Goal: Task Accomplishment & Management: Use online tool/utility

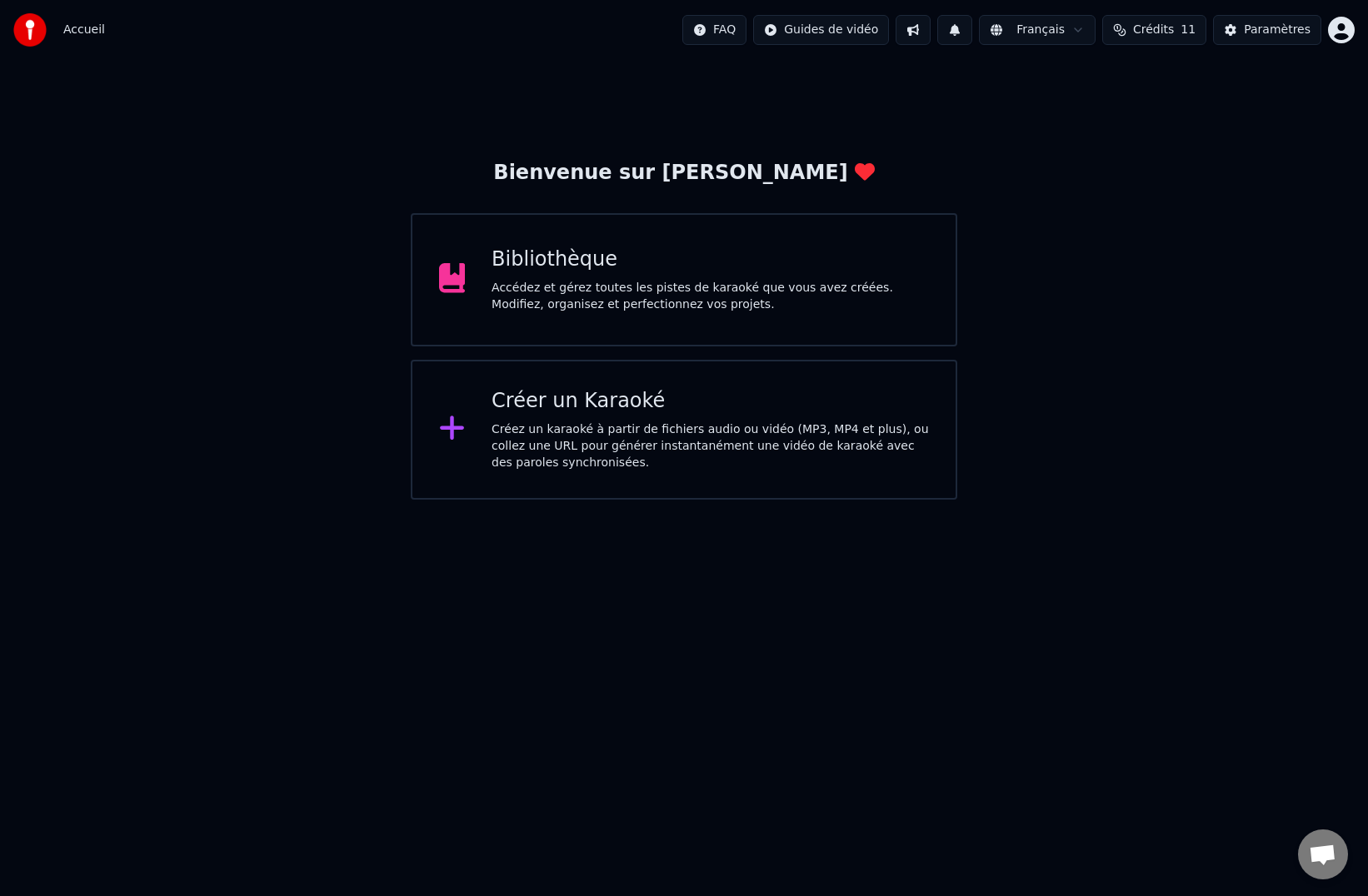
click at [773, 296] on div "Accédez et gérez toutes les pistes de karaoké que vous avez créées. Modifiez, o…" at bounding box center [710, 297] width 437 height 33
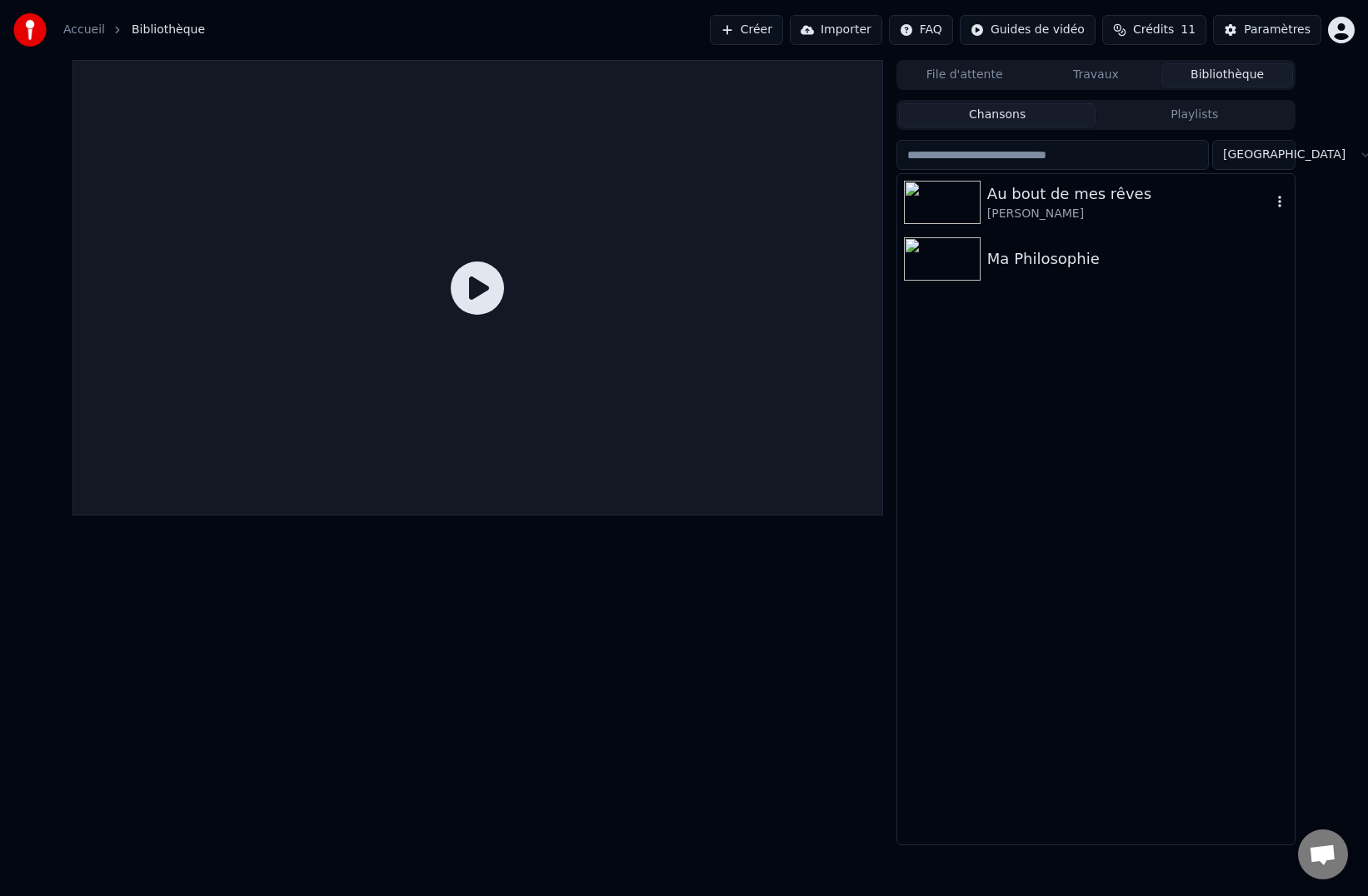
click at [1075, 200] on div "Au bout de mes rêves" at bounding box center [1128, 194] width 284 height 24
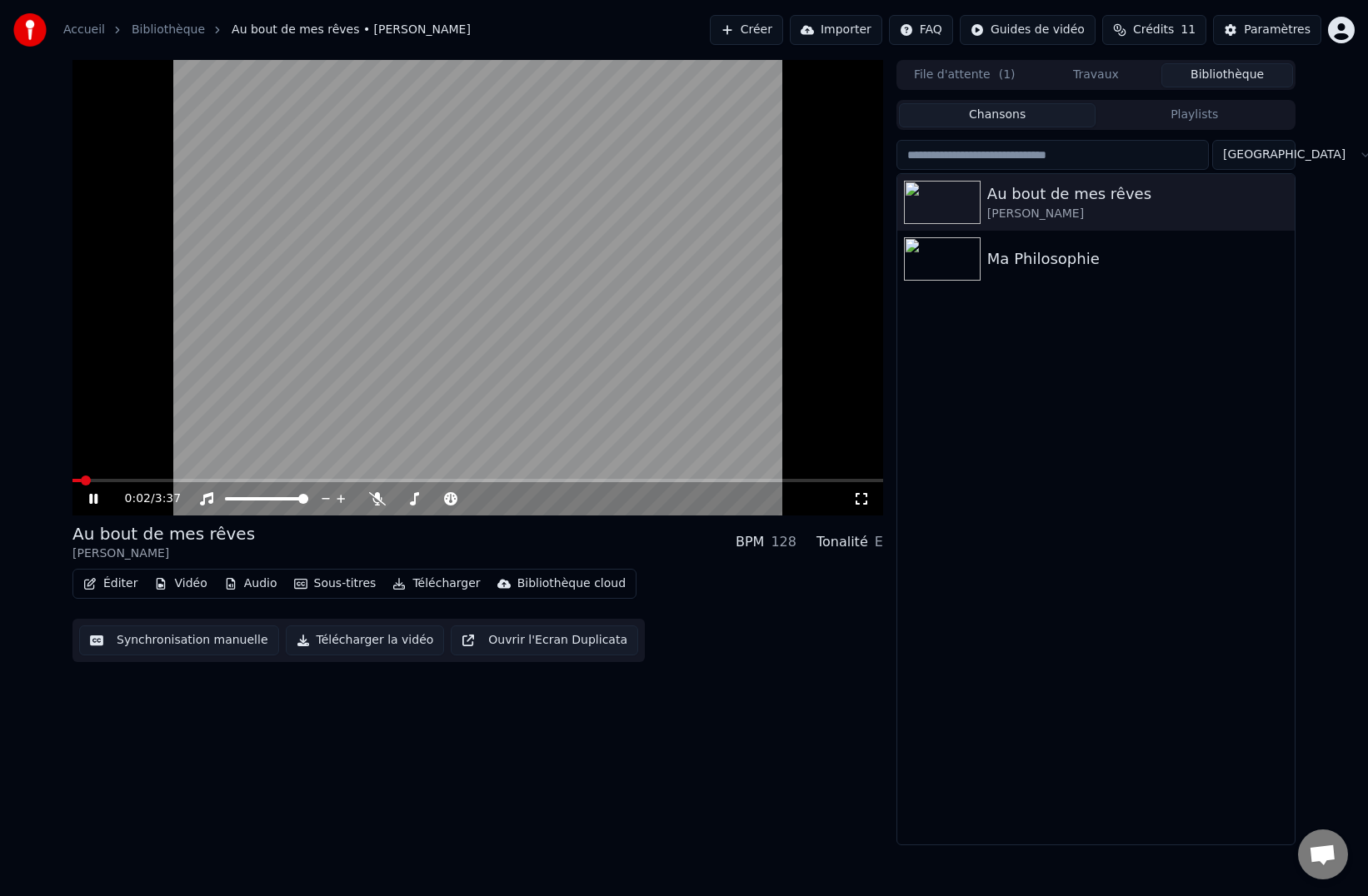
click at [92, 494] on icon at bounding box center [105, 498] width 40 height 13
click at [194, 578] on button "Vidéo" at bounding box center [180, 584] width 66 height 24
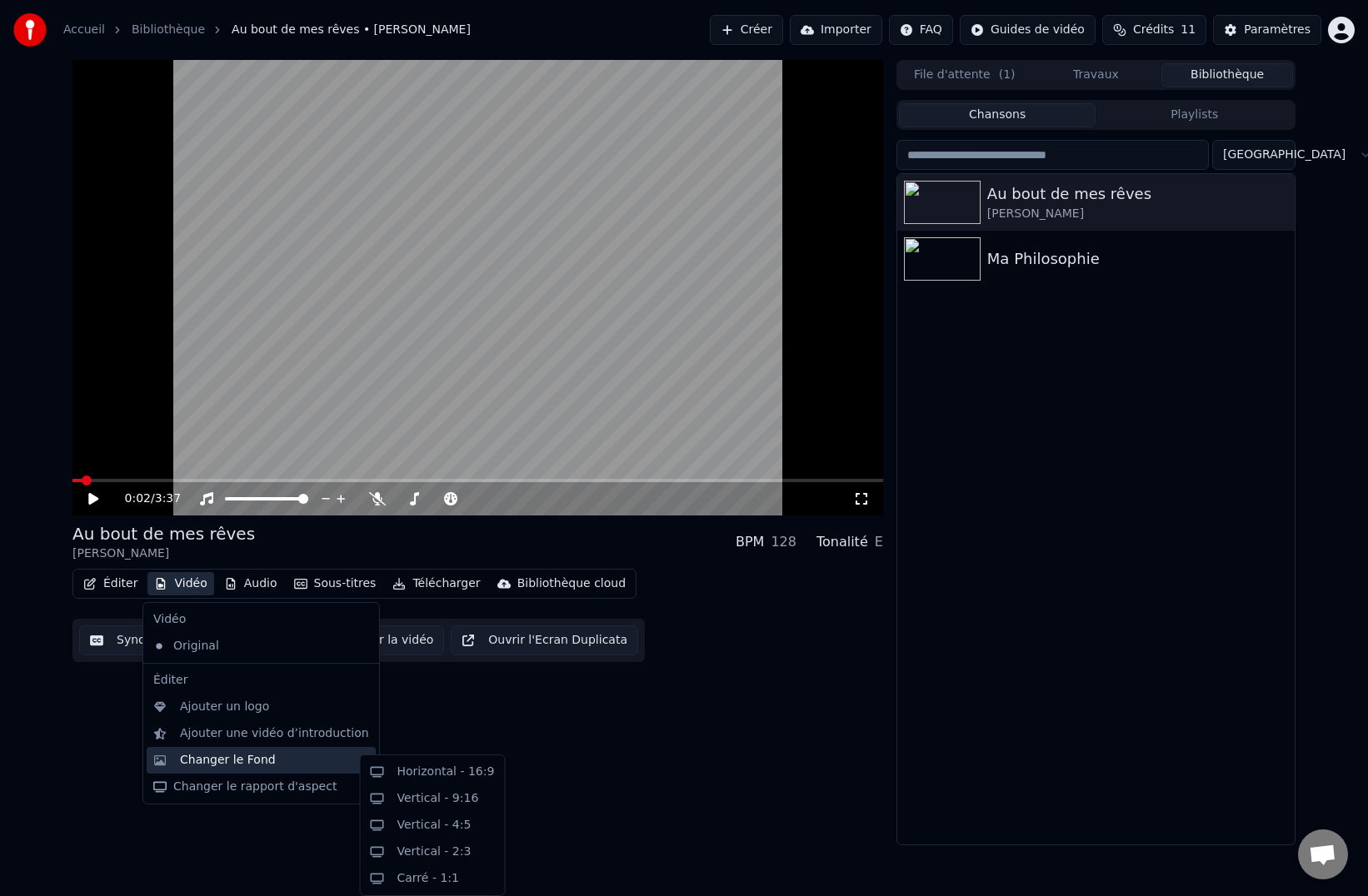
click at [223, 762] on div "Changer le Fond" at bounding box center [227, 760] width 96 height 17
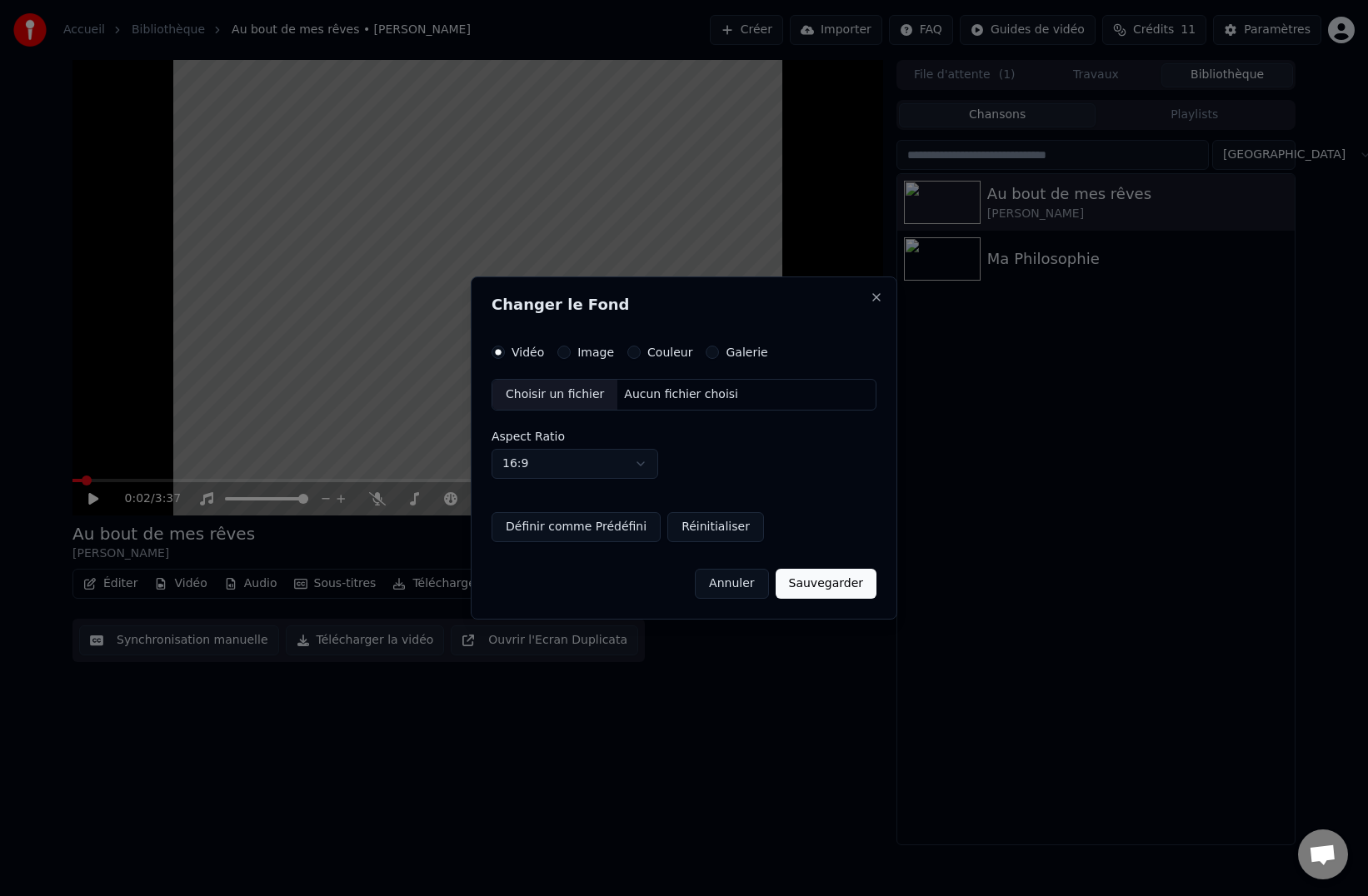
click at [568, 352] on button "Image" at bounding box center [564, 352] width 13 height 13
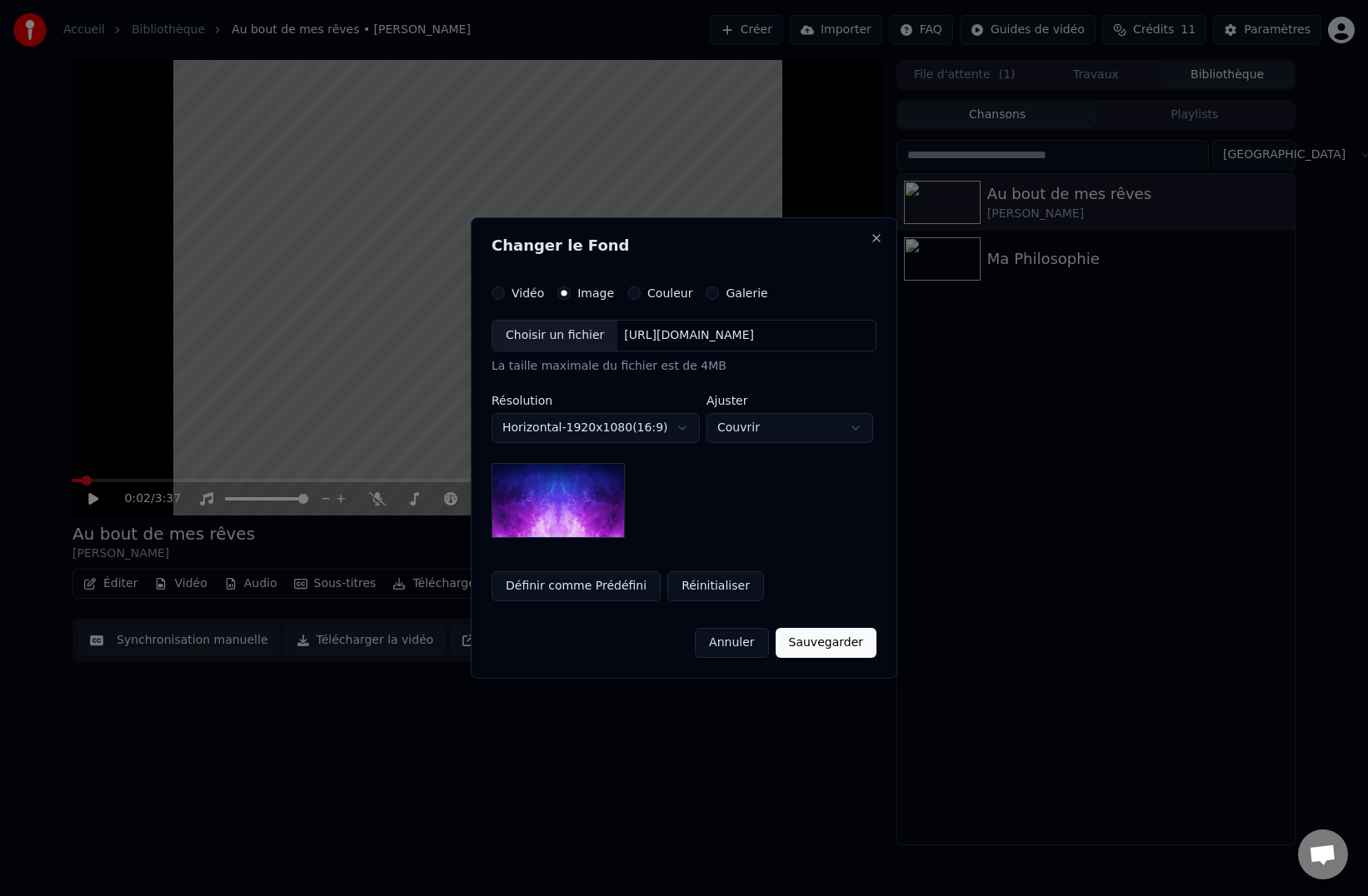
click at [571, 335] on div "Choisir un fichier" at bounding box center [555, 335] width 125 height 30
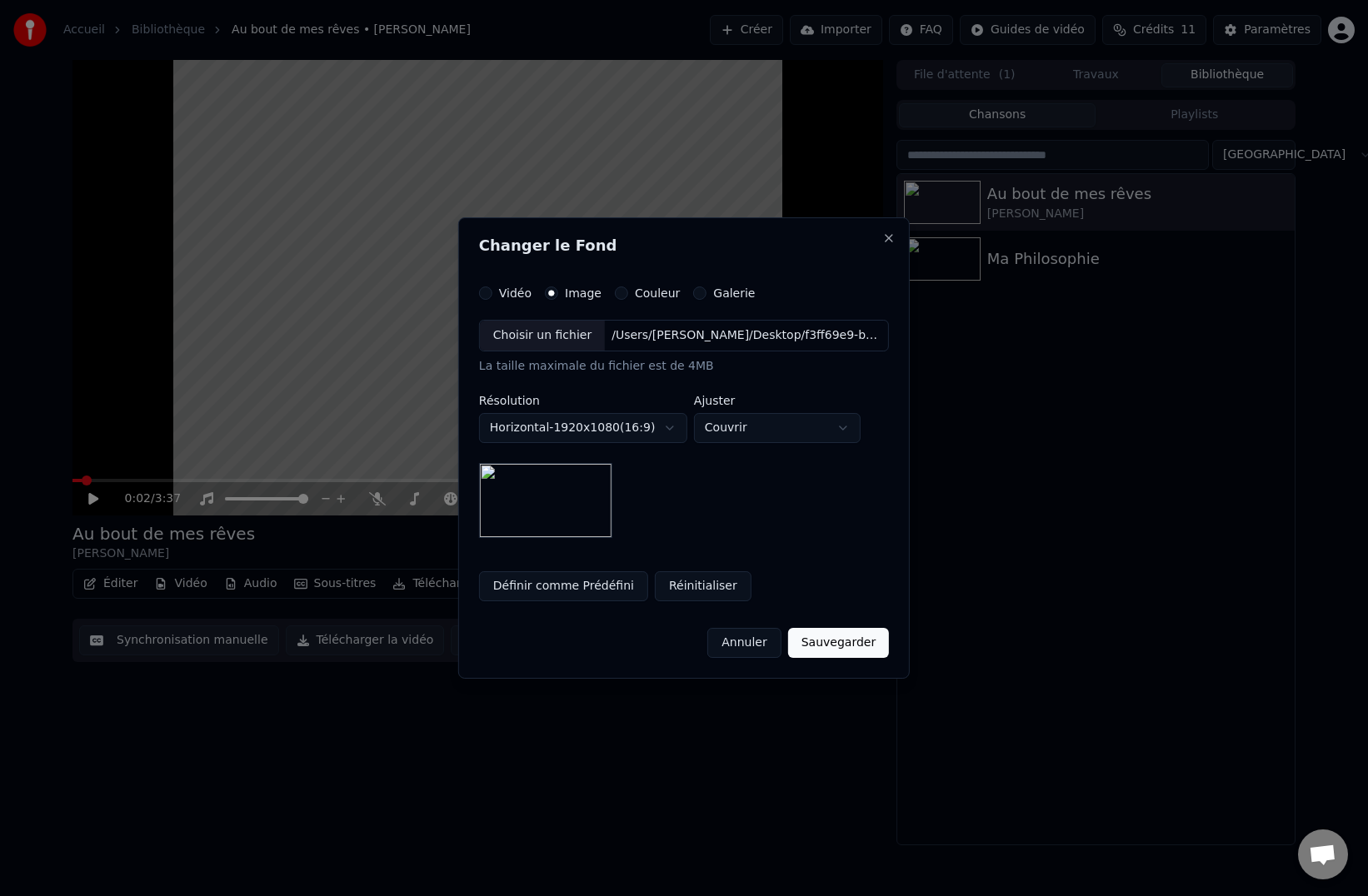
click at [824, 642] on button "Sauvegarder" at bounding box center [838, 642] width 101 height 30
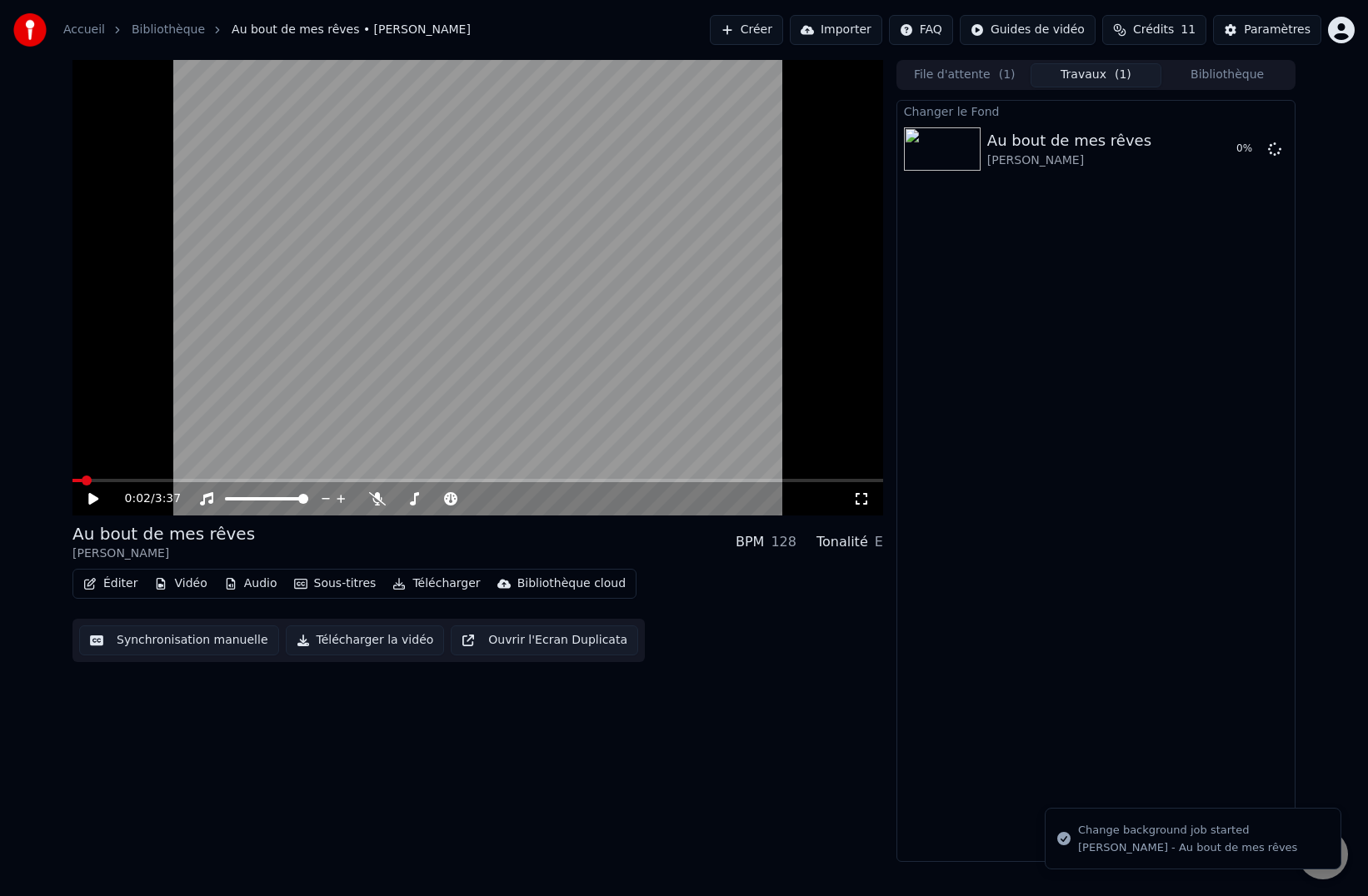
drag, startPoint x: 580, startPoint y: 18, endPoint x: 645, endPoint y: 52, distance: 73.4
click at [657, 65] on div "Accueil Bibliothèque Au bout de mes rêves • [PERSON_NAME] Créer Importer FAQ Gu…" at bounding box center [684, 448] width 1368 height 896
drag, startPoint x: 594, startPoint y: 18, endPoint x: 594, endPoint y: 44, distance: 26.0
click at [594, 47] on div "Accueil Bibliothèque Au bout de mes rêves • [PERSON_NAME] Créer Importer FAQ Gu…" at bounding box center [684, 30] width 1368 height 60
click at [73, 476] on span at bounding box center [77, 480] width 10 height 10
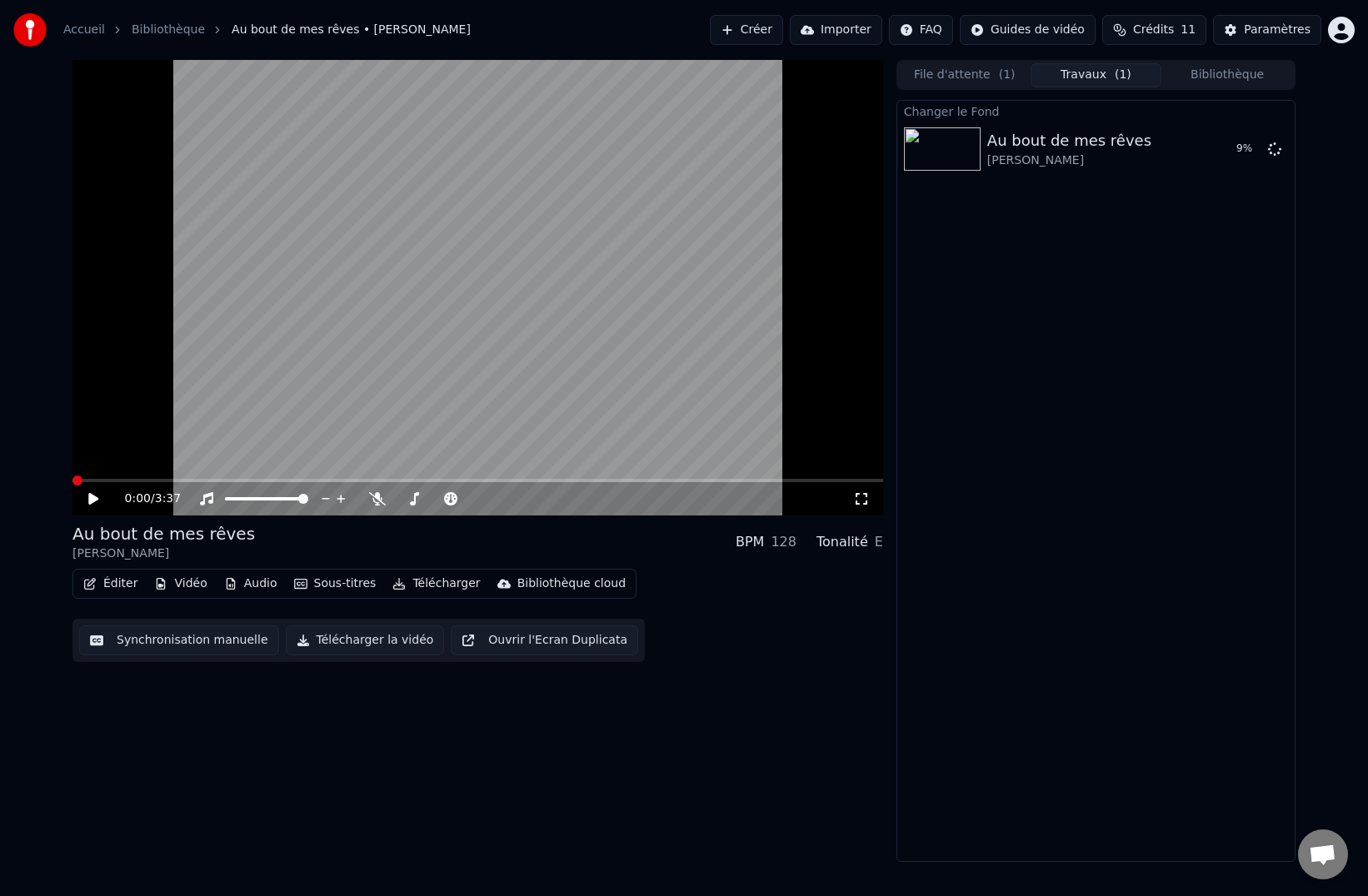
click at [73, 478] on span at bounding box center [77, 480] width 10 height 10
click at [90, 498] on icon at bounding box center [93, 498] width 10 height 11
click at [267, 494] on span at bounding box center [269, 498] width 10 height 10
click at [90, 493] on icon at bounding box center [105, 498] width 40 height 13
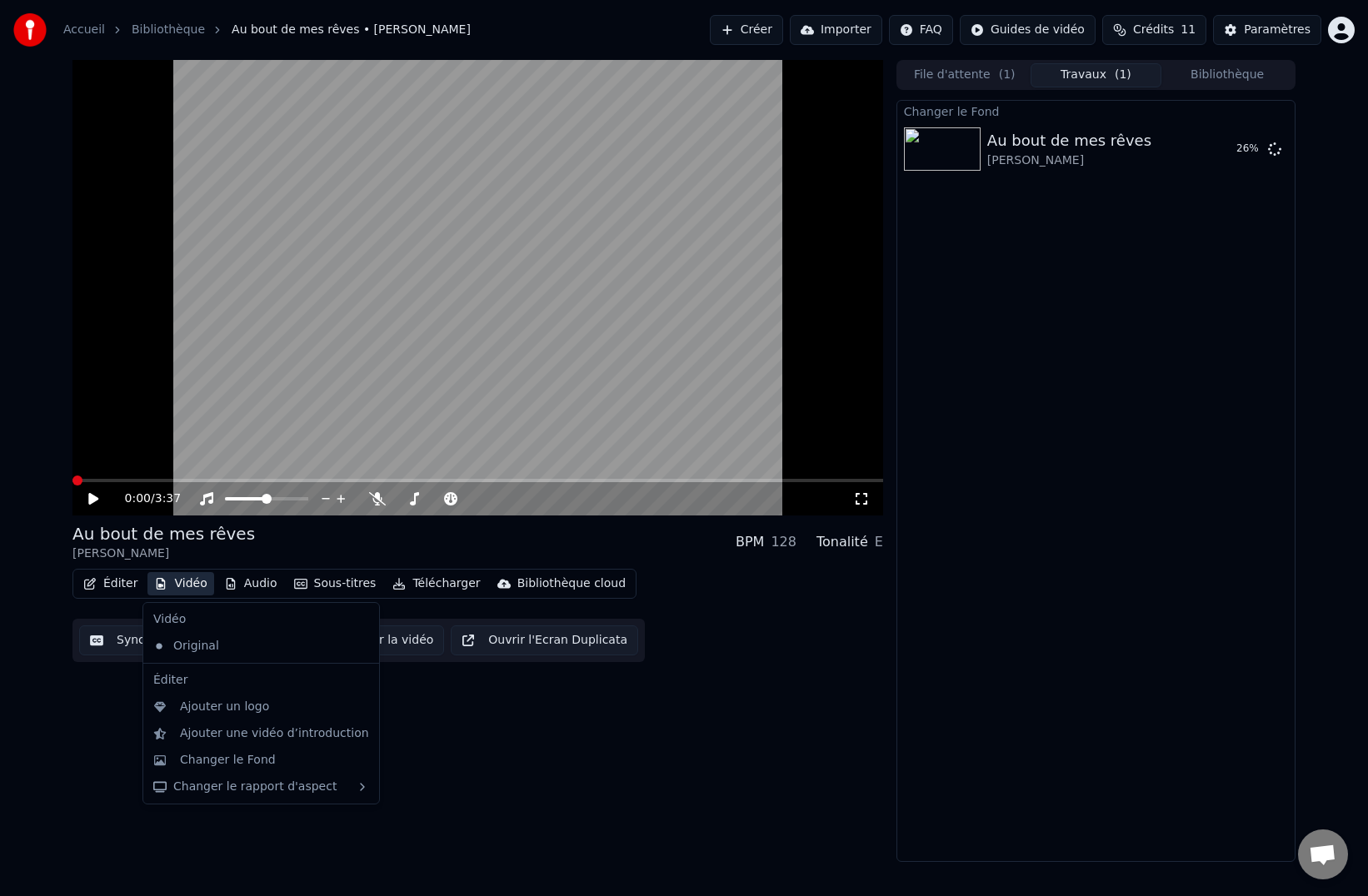
click at [191, 579] on button "Vidéo" at bounding box center [180, 584] width 66 height 24
click at [219, 763] on div "Changer le Fond" at bounding box center [227, 760] width 96 height 17
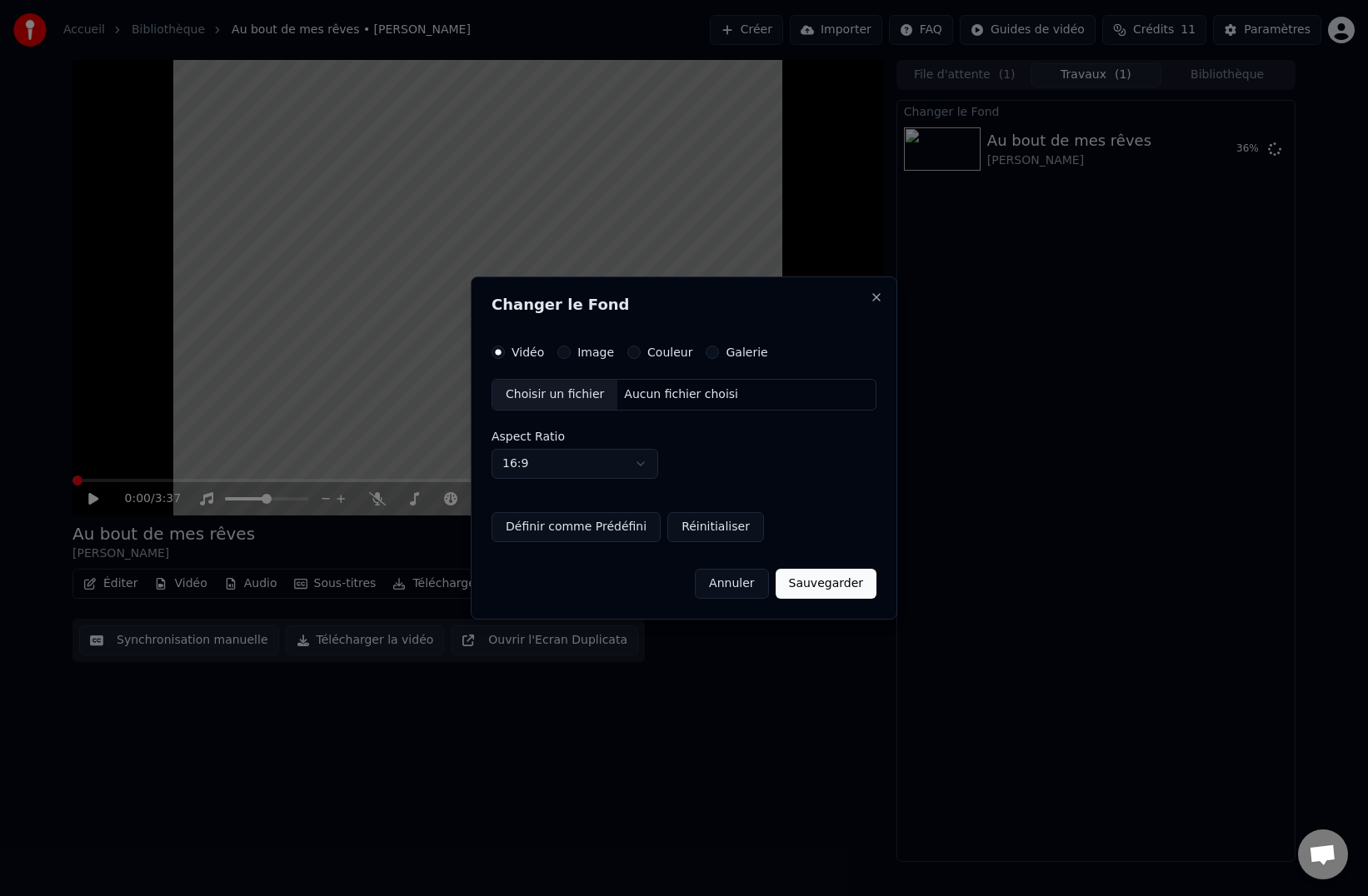
click at [562, 354] on button "Image" at bounding box center [564, 352] width 13 height 13
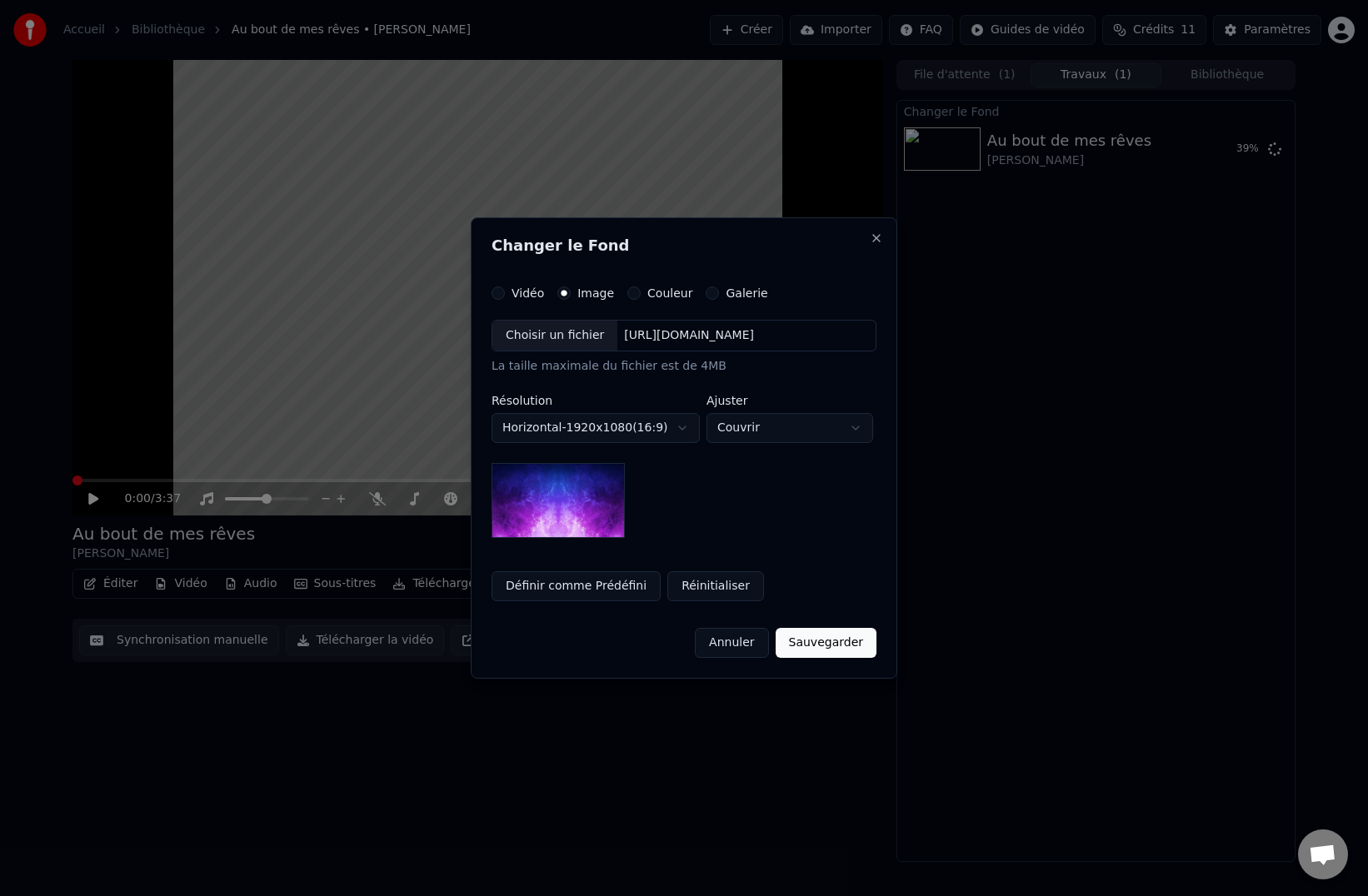
click at [574, 337] on div "Choisir un fichier" at bounding box center [555, 335] width 125 height 30
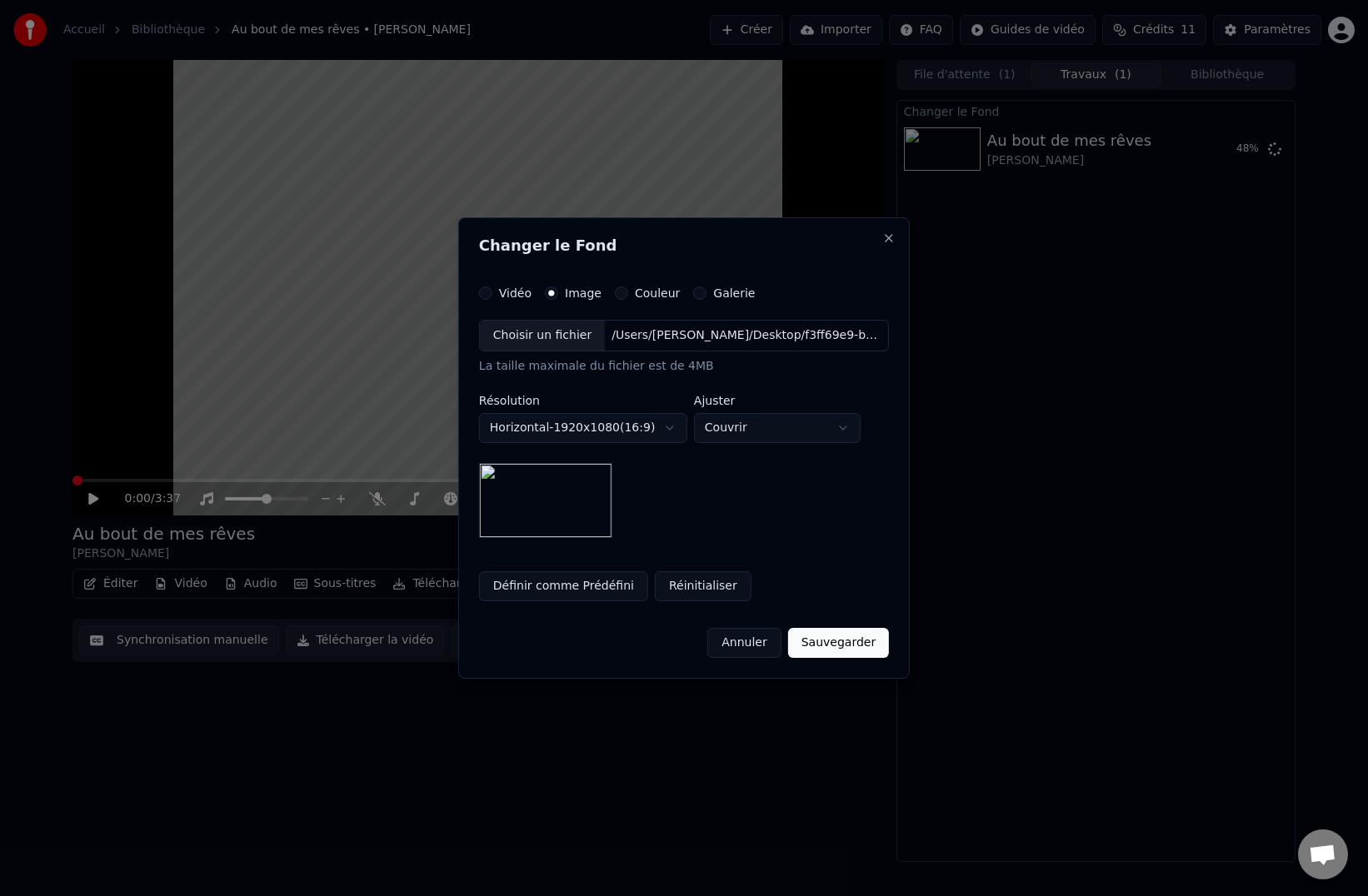
click at [582, 586] on button "Définir comme Prédéfini" at bounding box center [563, 586] width 169 height 30
click at [855, 643] on button "Sauvegarder" at bounding box center [838, 642] width 101 height 30
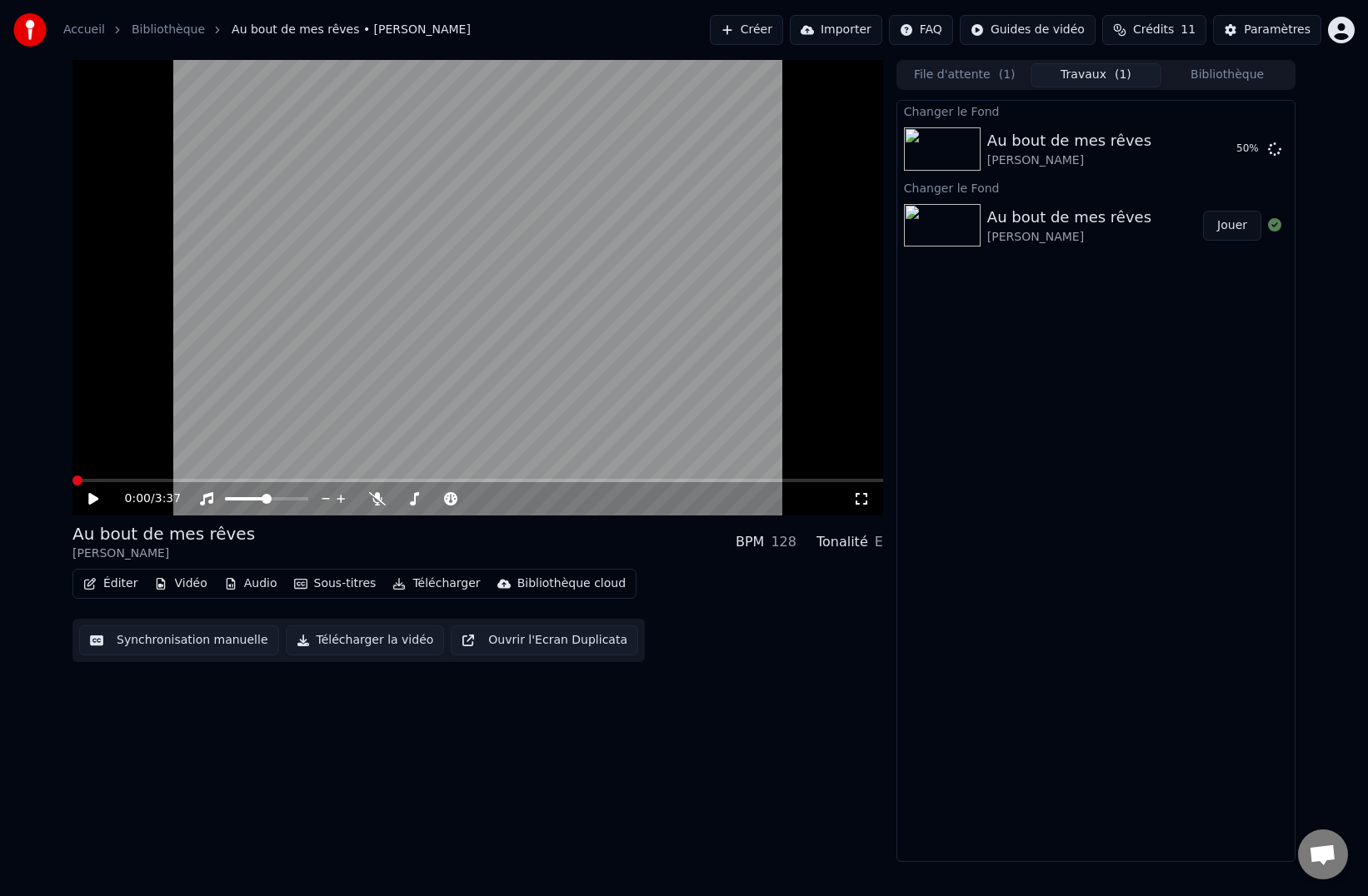
click at [1084, 223] on div "Au bout de mes rêves" at bounding box center [1069, 217] width 164 height 24
click at [1087, 224] on div "Au bout de mes rêves" at bounding box center [1069, 217] width 164 height 24
drag, startPoint x: 1088, startPoint y: 226, endPoint x: 1090, endPoint y: 213, distance: 13.2
click at [1089, 225] on div "Au bout de mes rêves" at bounding box center [1069, 217] width 164 height 24
click at [1084, 224] on div "Au bout de mes rêves" at bounding box center [1069, 217] width 164 height 24
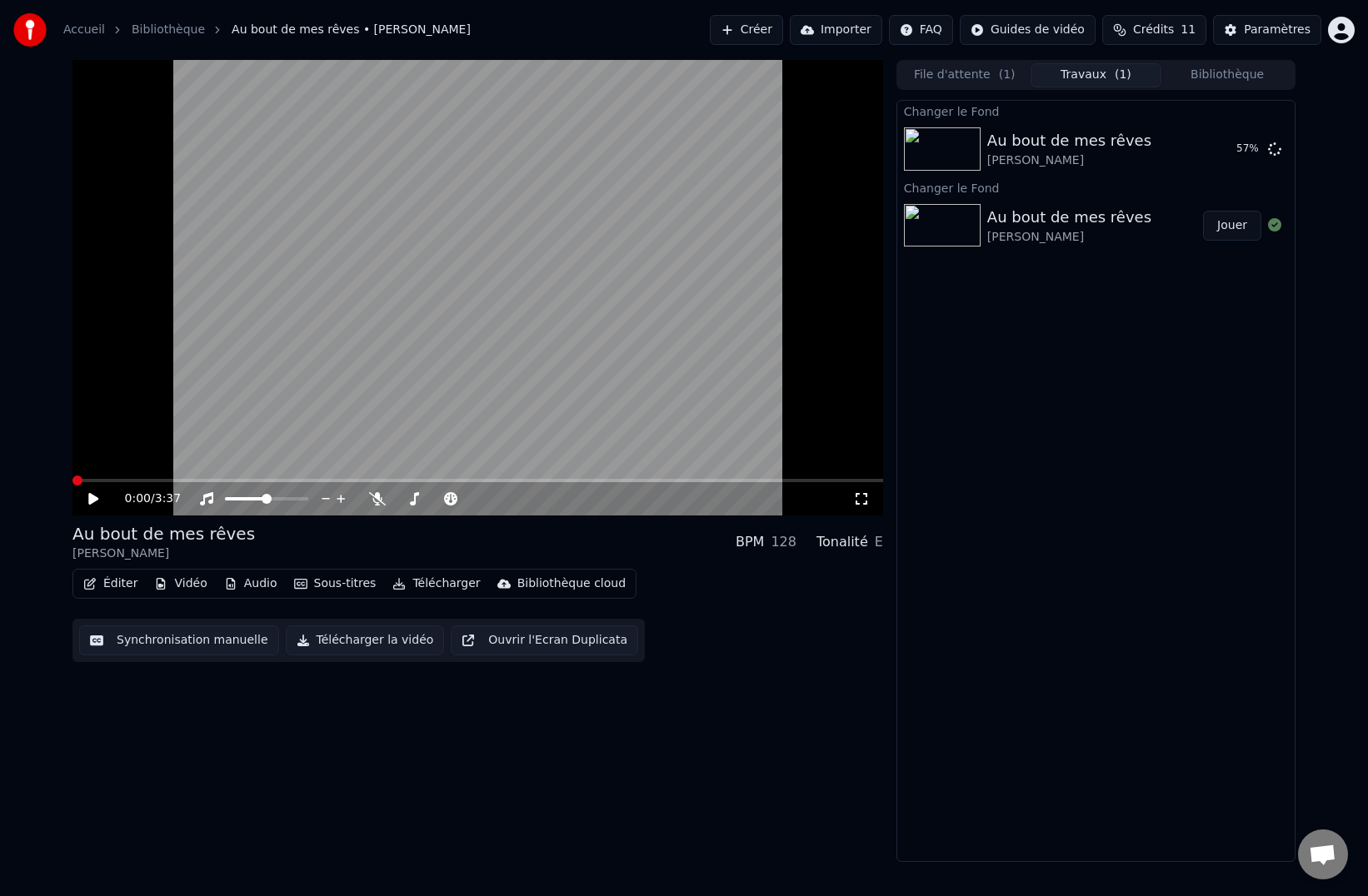
click at [1084, 225] on div "Au bout de mes rêves" at bounding box center [1069, 217] width 164 height 24
click at [1213, 75] on button "Bibliothèque" at bounding box center [1227, 75] width 132 height 25
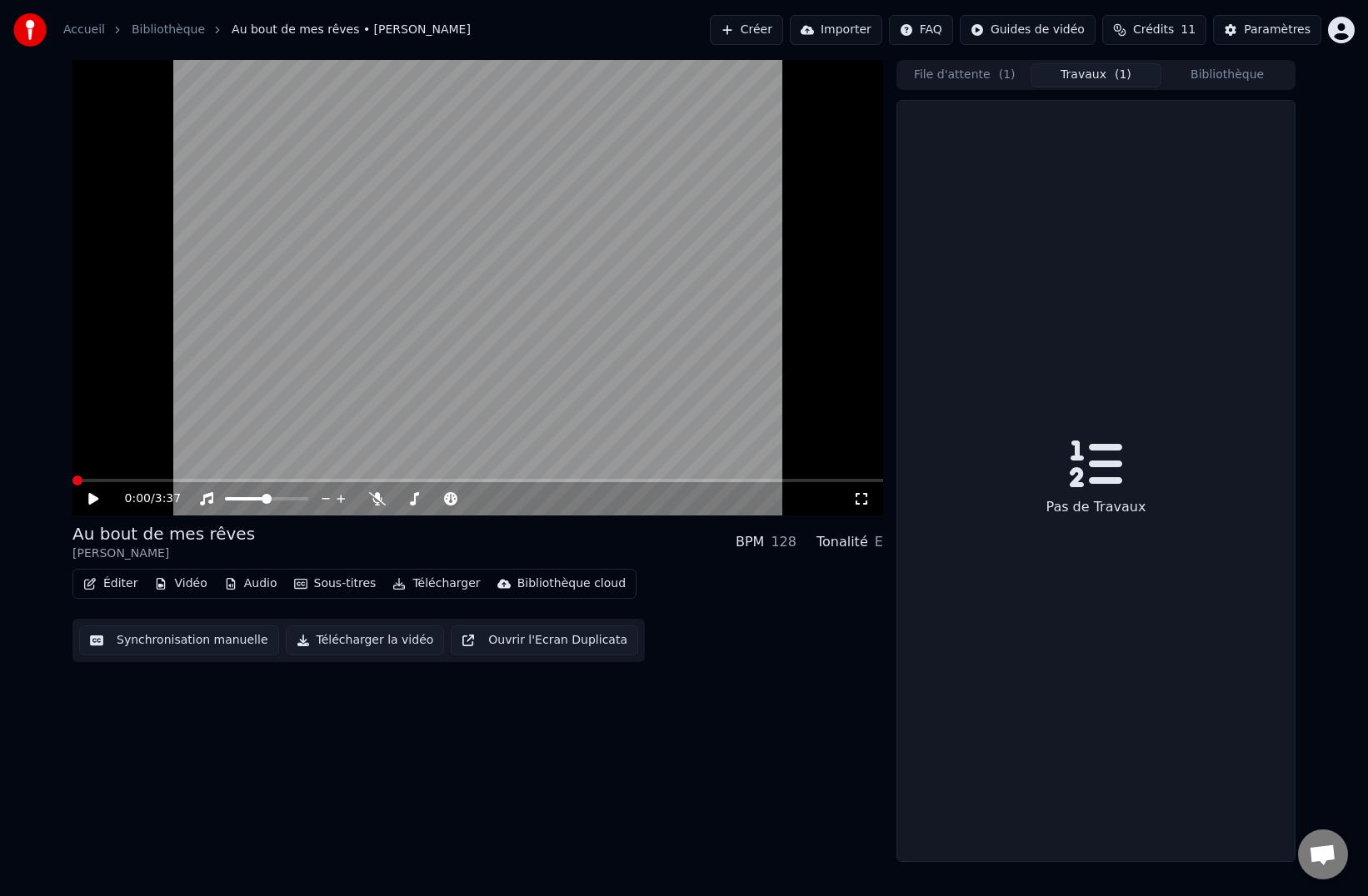
click at [1098, 79] on button "Travaux ( 1 )" at bounding box center [1096, 75] width 132 height 25
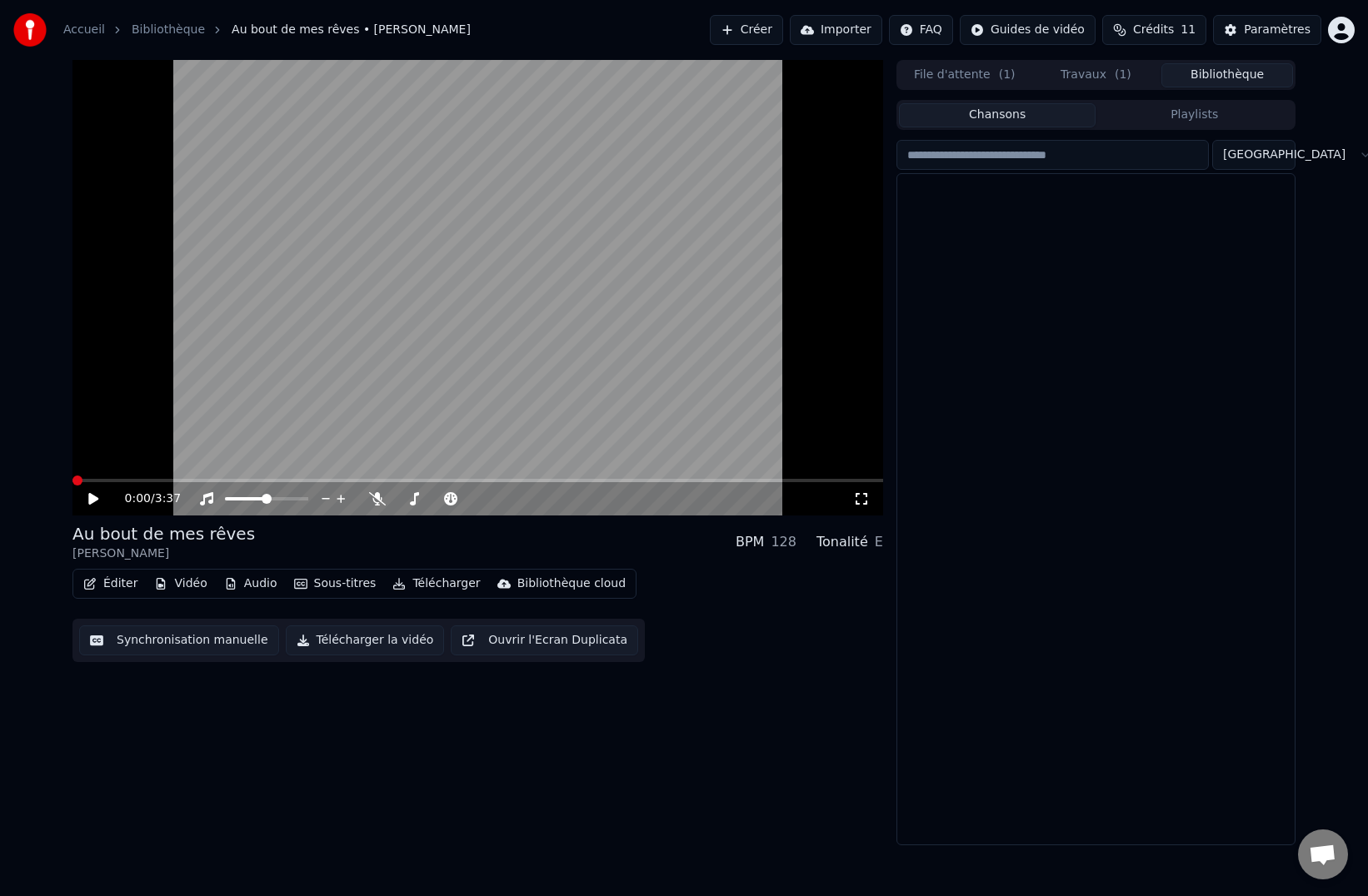
click at [1193, 75] on button "Bibliothèque" at bounding box center [1227, 75] width 132 height 25
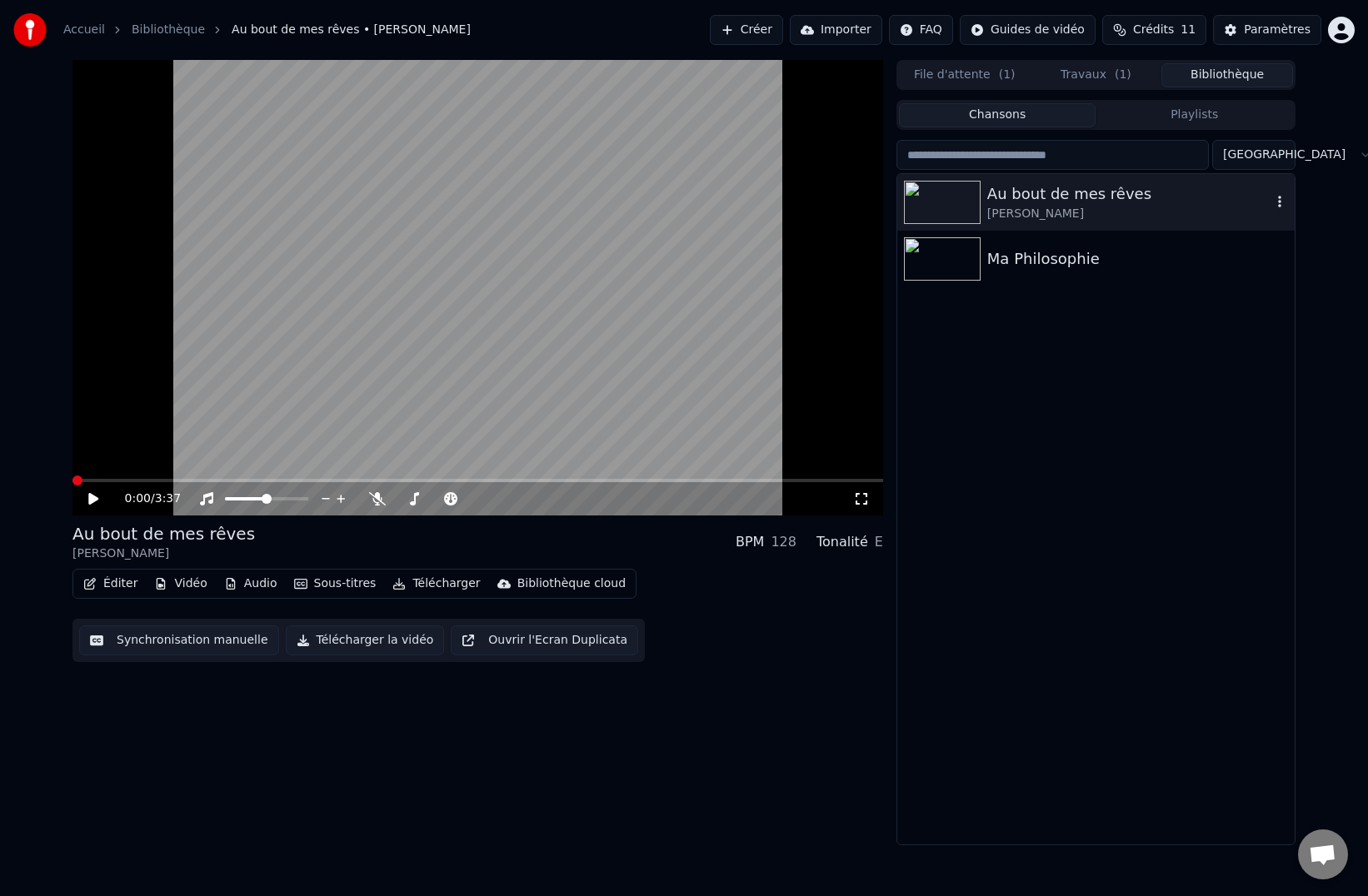
click at [1064, 206] on div "[PERSON_NAME]" at bounding box center [1128, 213] width 284 height 17
click at [1278, 203] on icon "button" at bounding box center [1279, 201] width 17 height 13
click at [1237, 190] on div "Au bout de mes rêves" at bounding box center [1128, 194] width 284 height 24
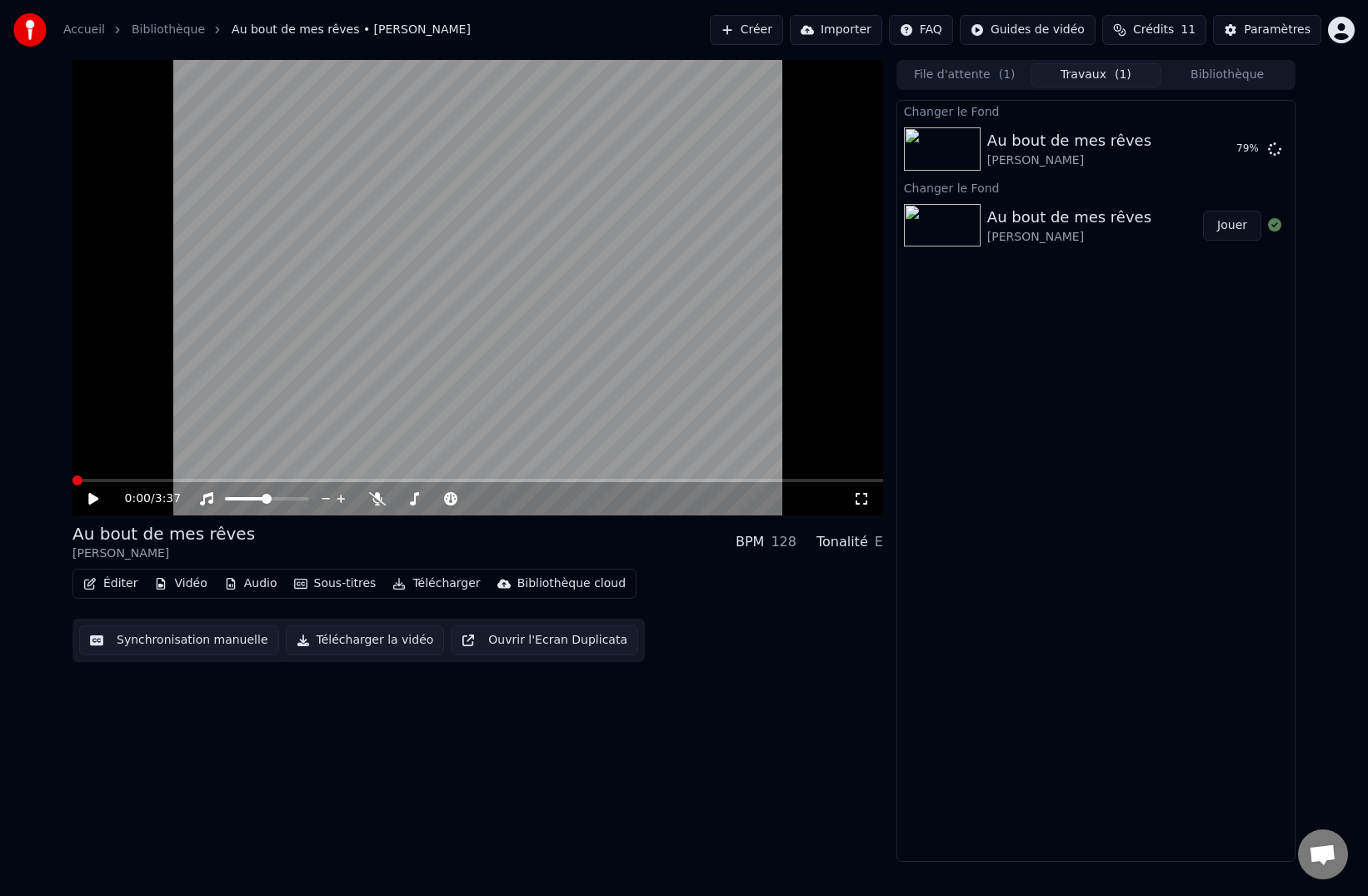
click at [1096, 75] on button "Travaux ( 1 )" at bounding box center [1096, 75] width 132 height 25
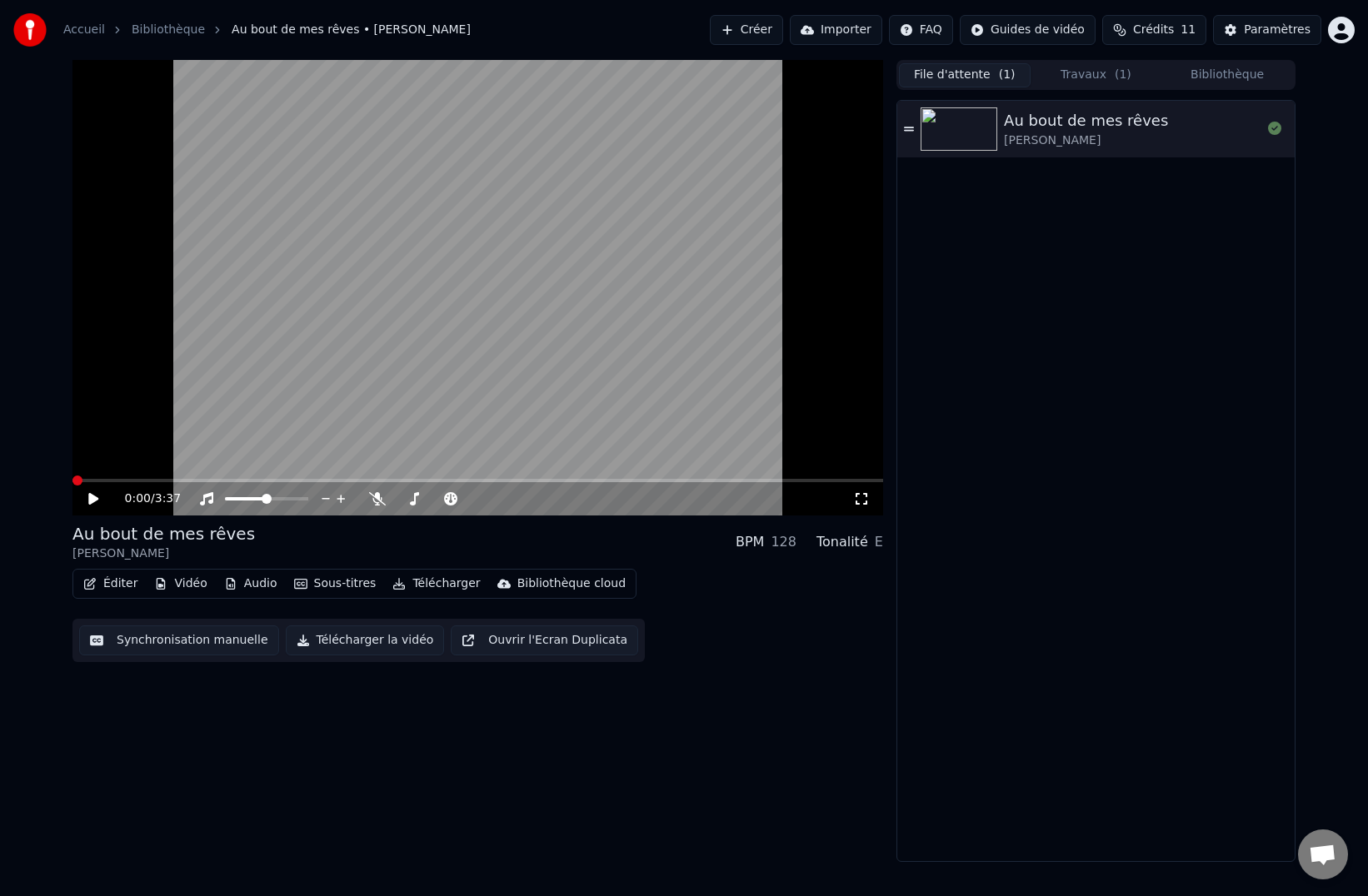
click at [942, 76] on button "File d'attente ( 1 )" at bounding box center [965, 75] width 132 height 25
click at [1084, 75] on button "Travaux ( 1 )" at bounding box center [1096, 75] width 132 height 25
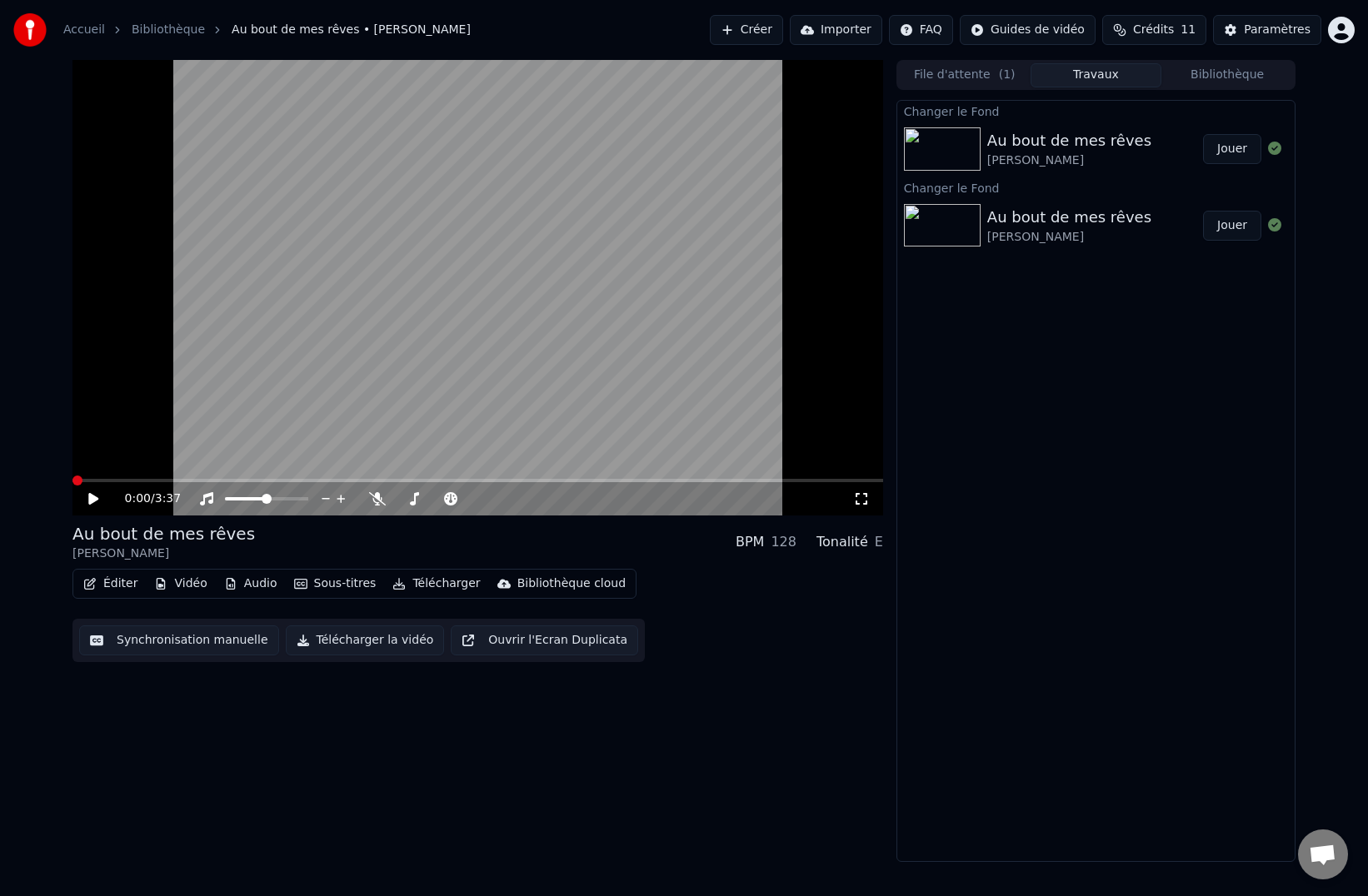
click at [1219, 75] on button "Bibliothèque" at bounding box center [1227, 75] width 132 height 25
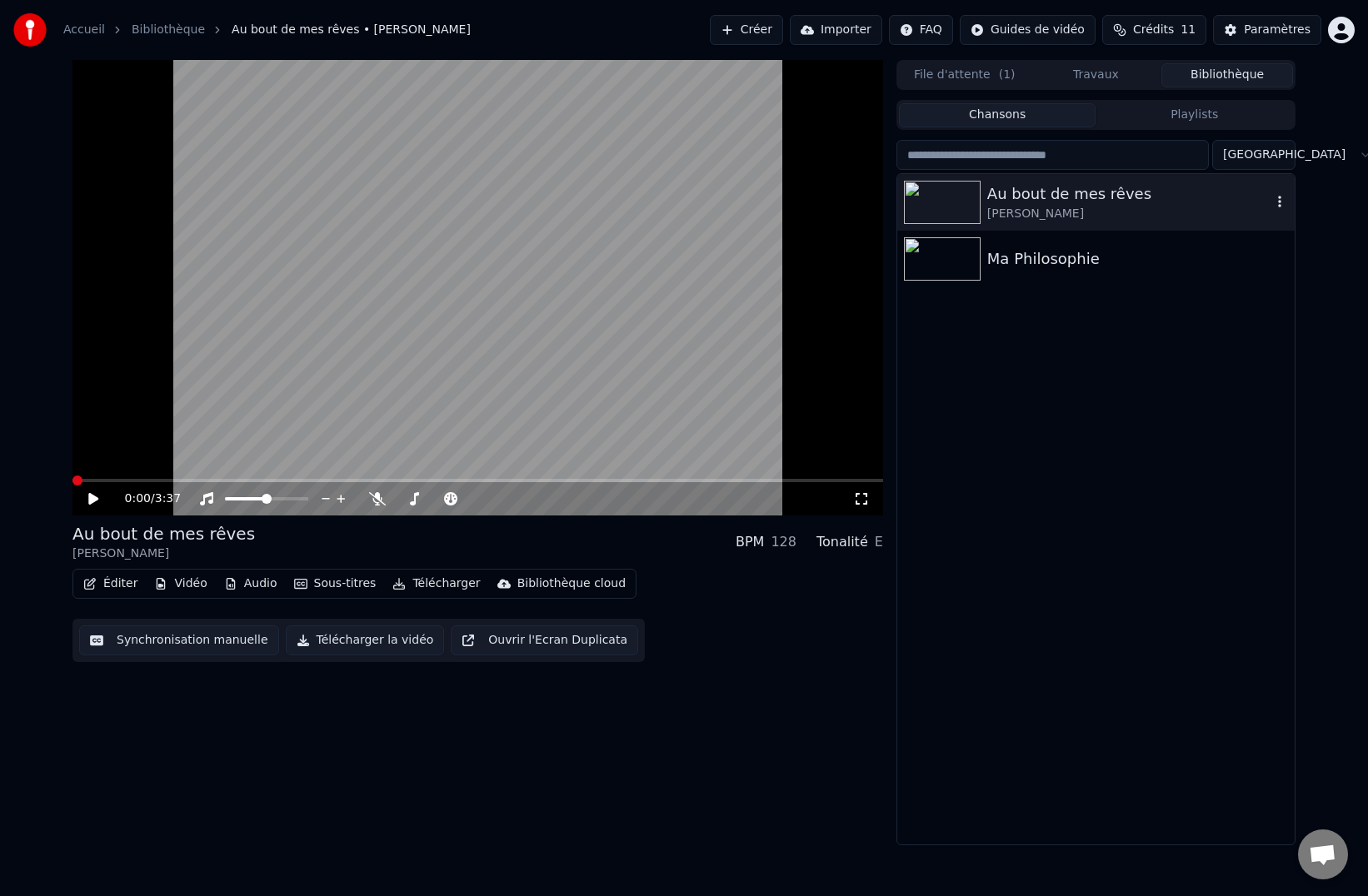
click at [1145, 203] on div "Au bout de mes rêves" at bounding box center [1128, 194] width 284 height 24
click at [1278, 204] on icon "button" at bounding box center [1279, 201] width 17 height 13
click at [1235, 199] on div "Au bout de mes rêves" at bounding box center [1128, 194] width 284 height 24
click at [1124, 71] on button "Travaux" at bounding box center [1096, 75] width 132 height 25
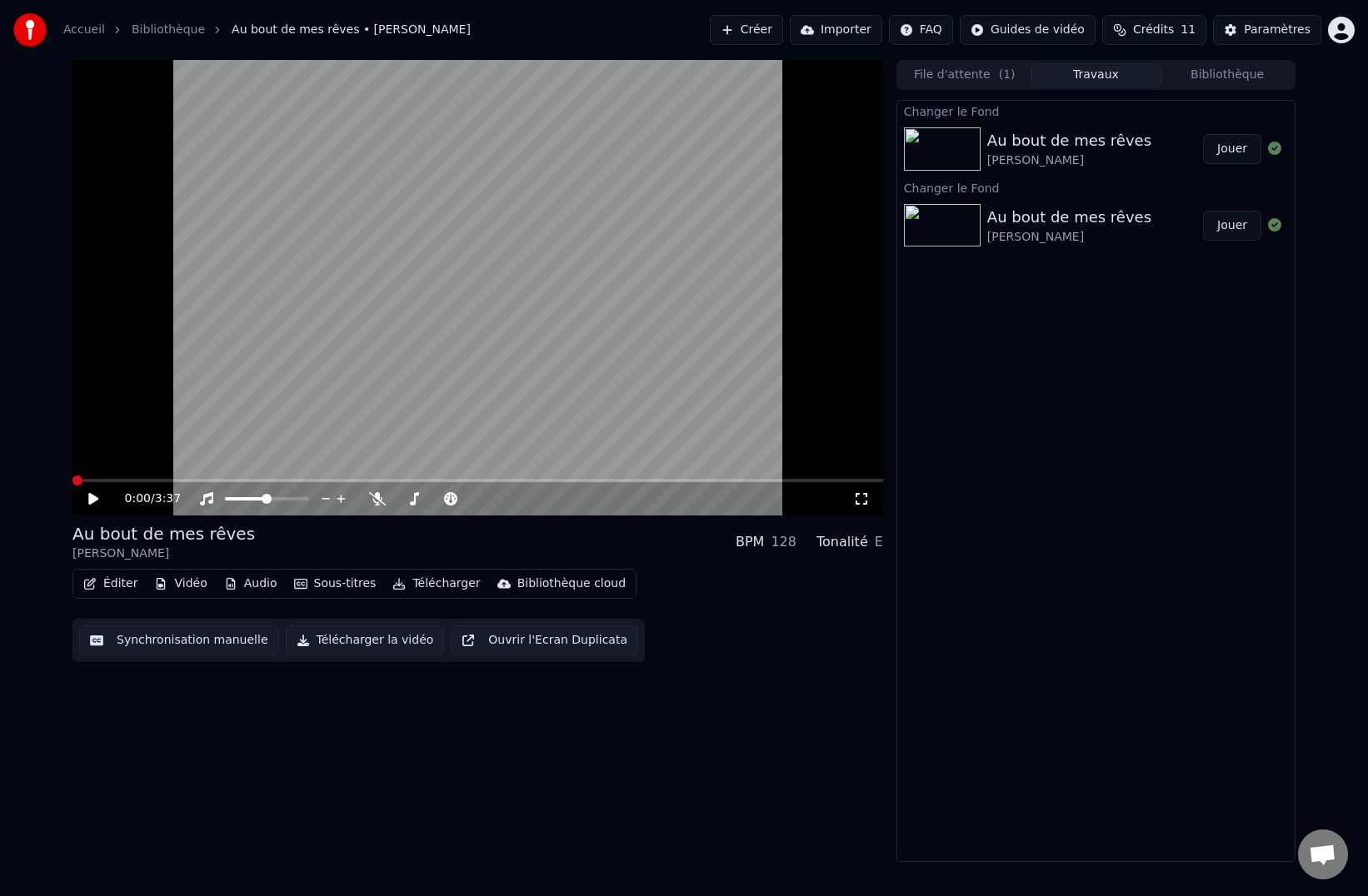
click at [1111, 147] on div "Au bout de mes rêves" at bounding box center [1069, 140] width 164 height 24
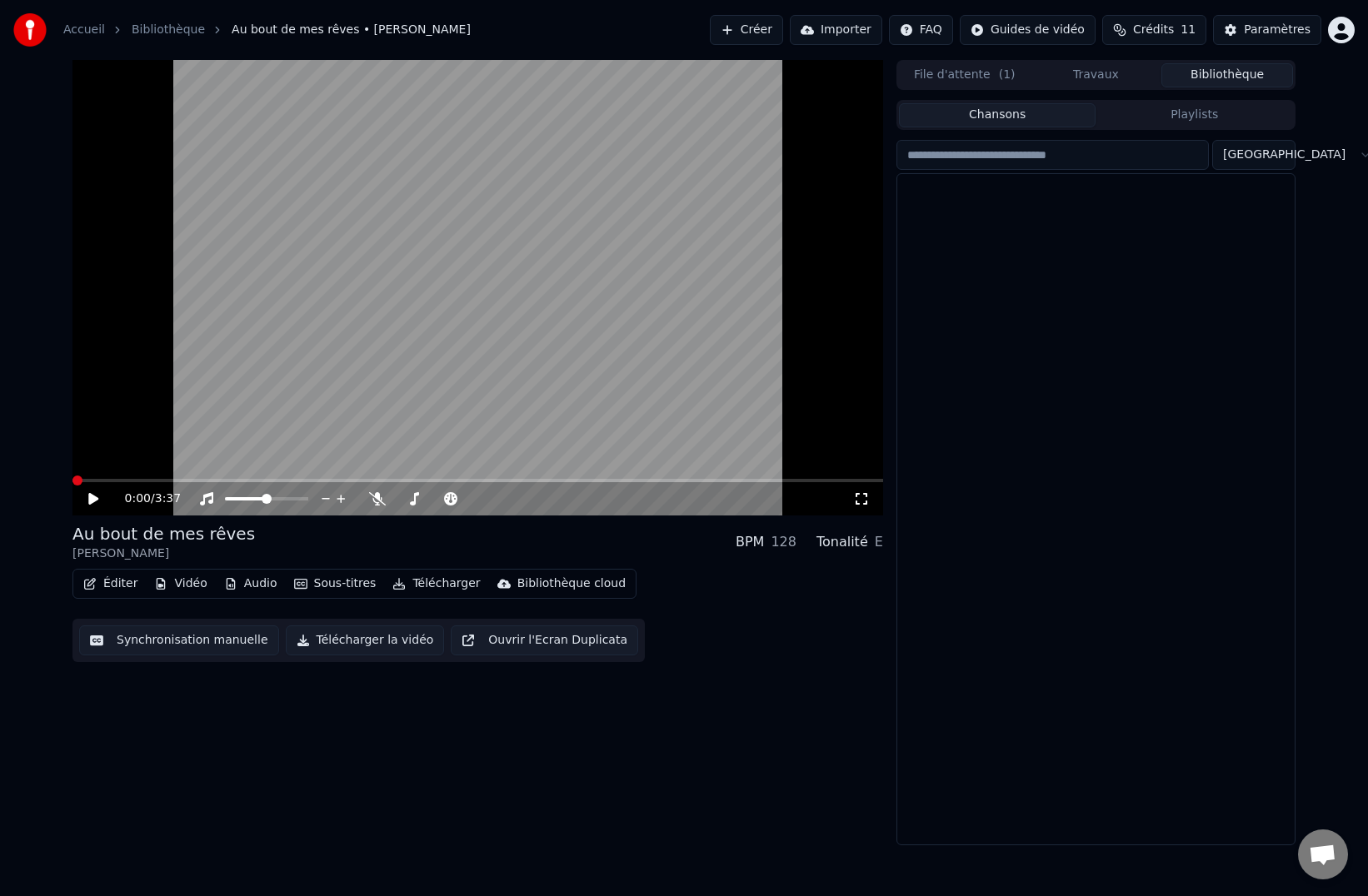
click at [1221, 69] on button "Bibliothèque" at bounding box center [1227, 75] width 132 height 25
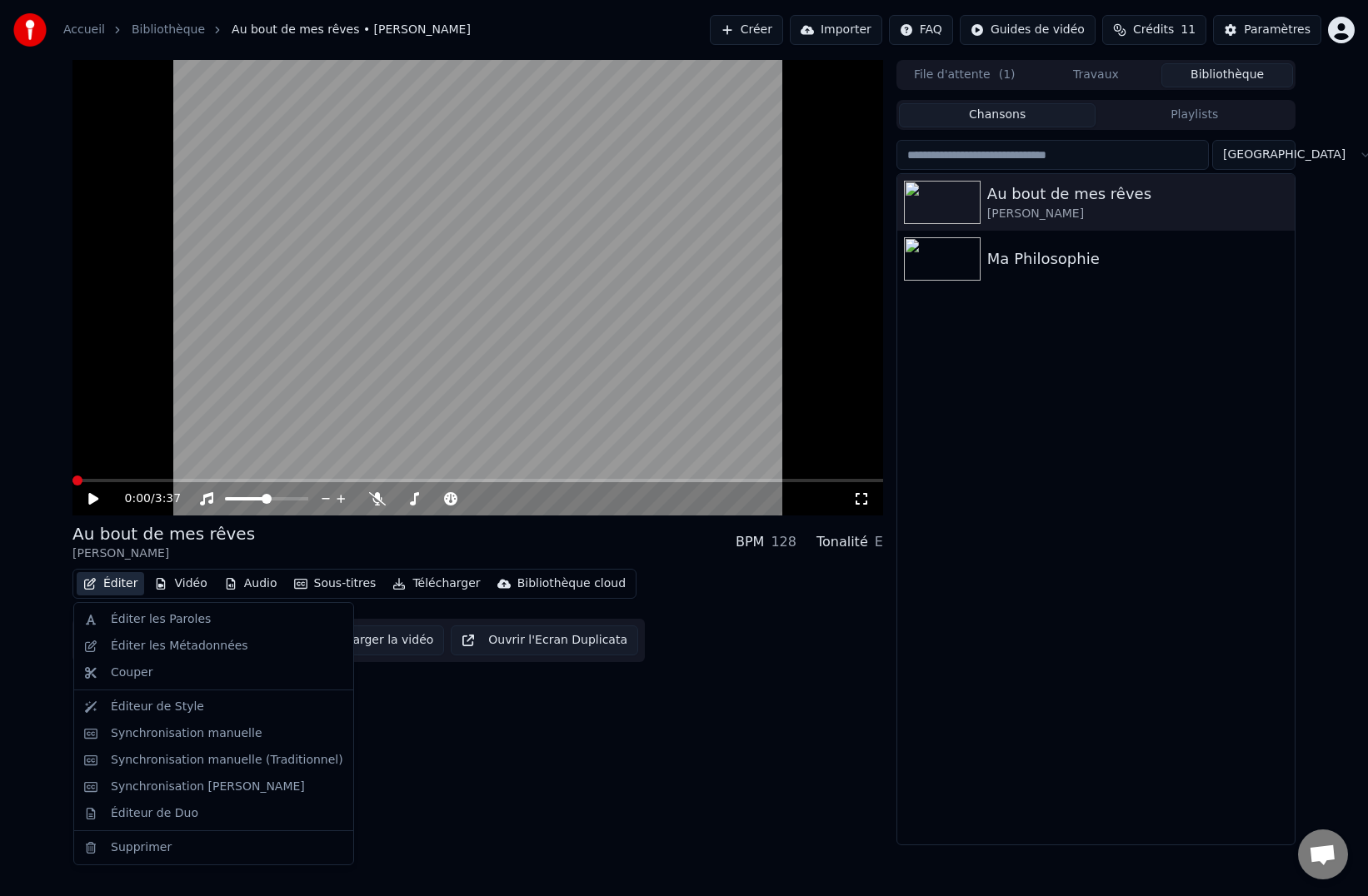
click at [133, 588] on button "Éditer" at bounding box center [110, 584] width 68 height 24
drag, startPoint x: 434, startPoint y: 741, endPoint x: 421, endPoint y: 731, distance: 16.4
click at [434, 740] on div "0:00 / 3:37 Au bout de mes rêves [PERSON_NAME] BPM 128 Tonalité E Éditer Vidéo …" at bounding box center [478, 452] width 810 height 785
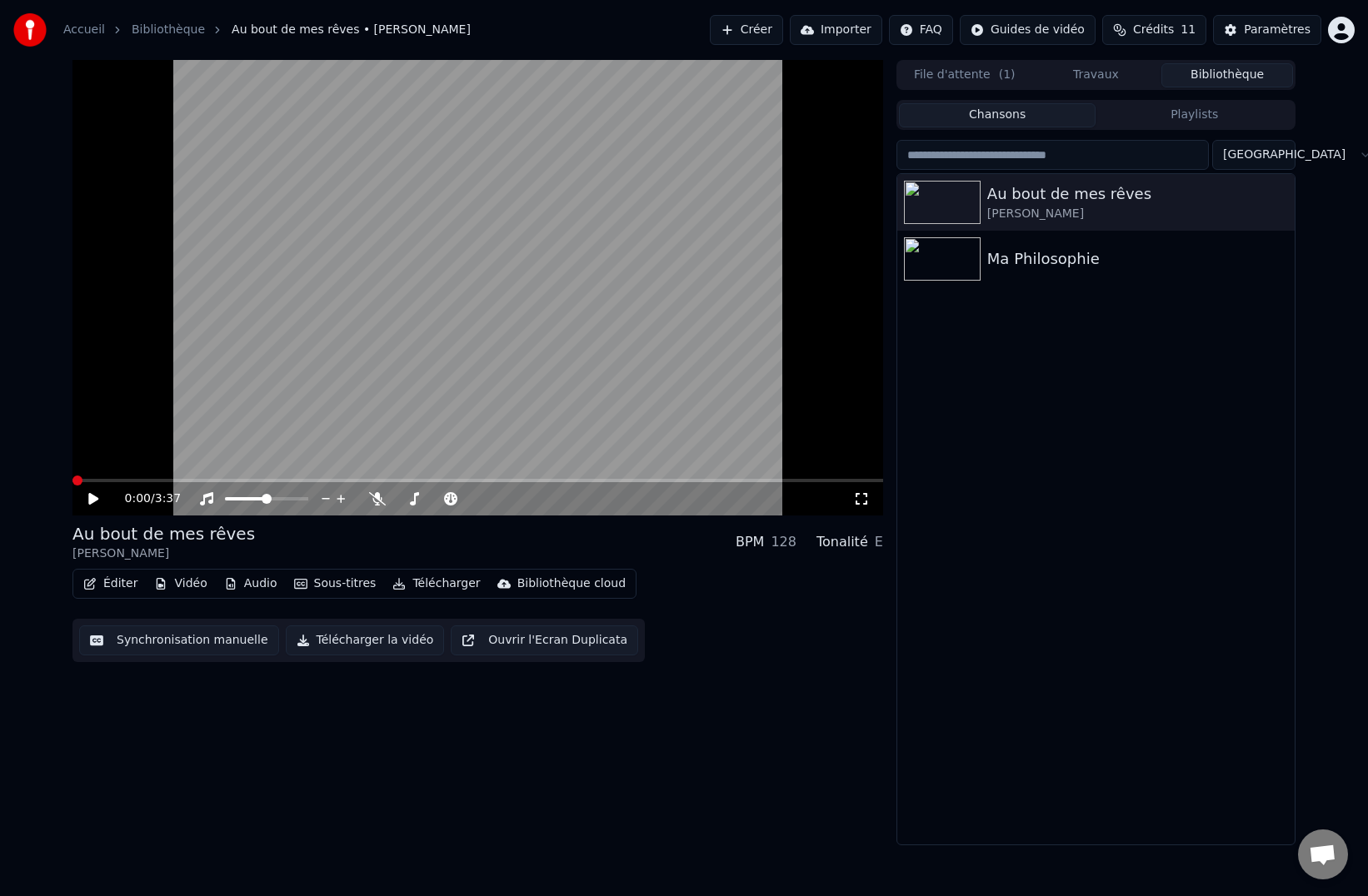
click at [220, 640] on button "Synchronisation manuelle" at bounding box center [179, 640] width 200 height 30
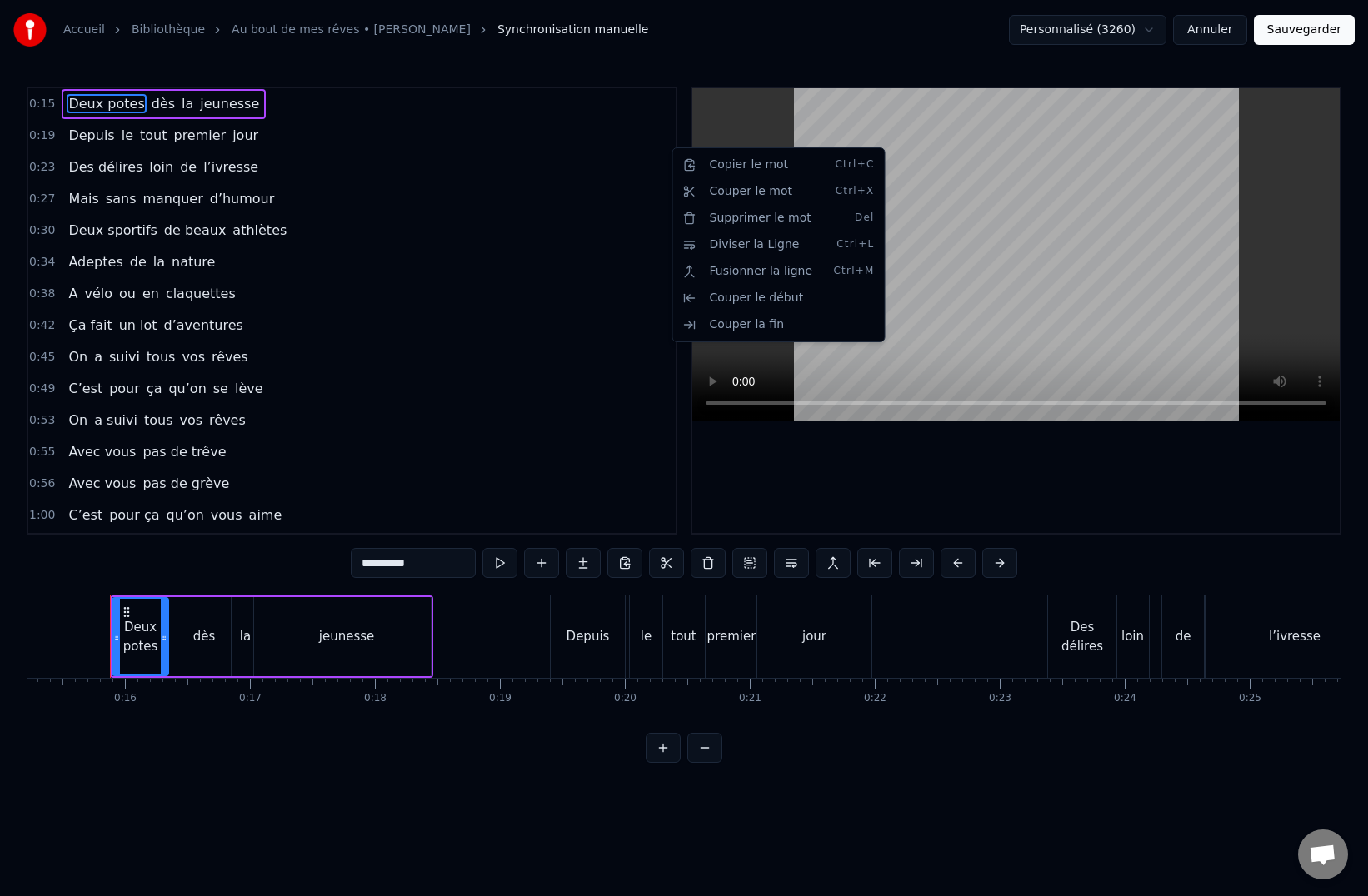
click at [1157, 33] on html "Accueil Bibliothèque Au bout de mes rêves • [PERSON_NAME] Synchronisation manue…" at bounding box center [684, 394] width 1368 height 789
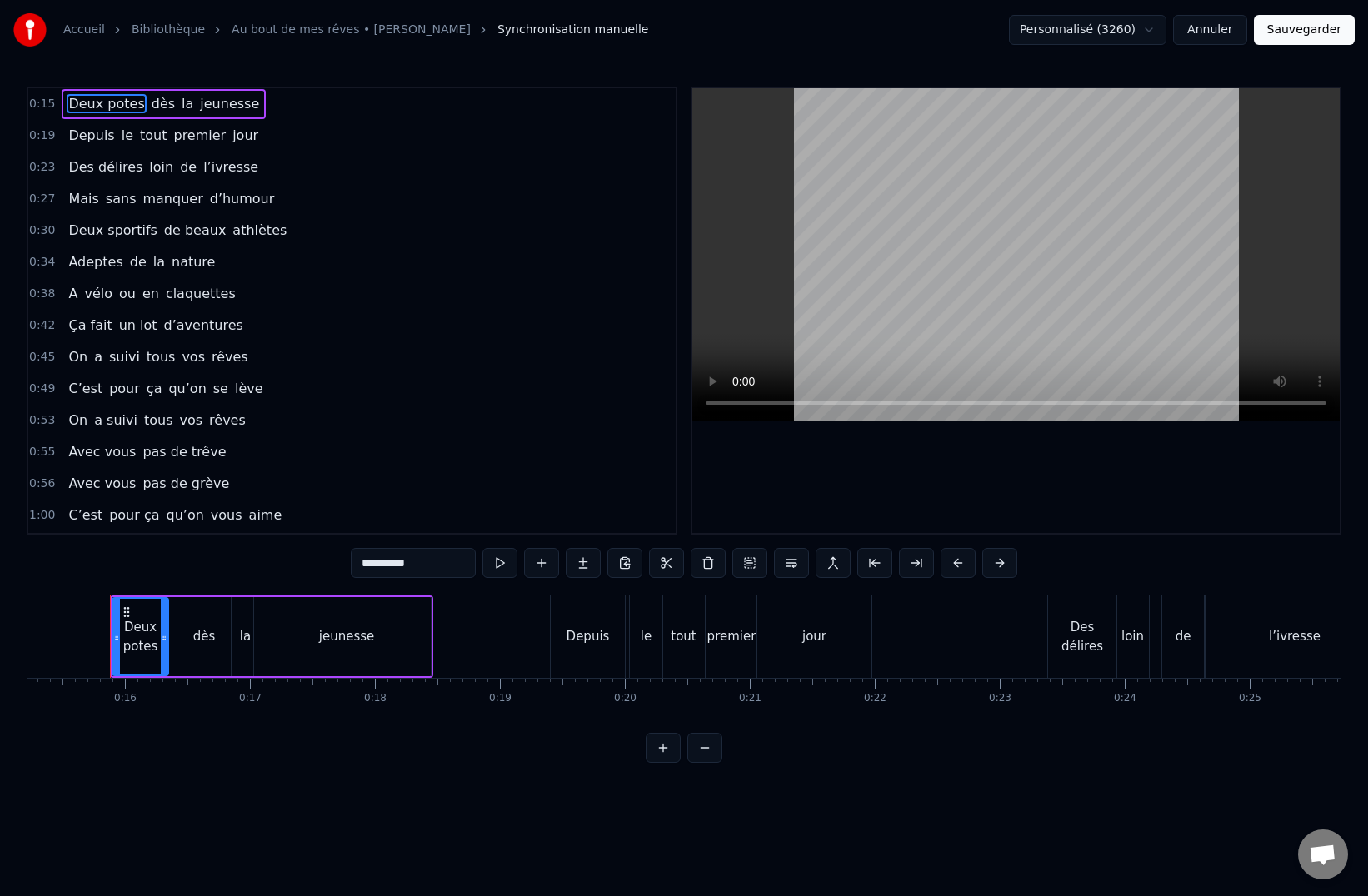
click at [1218, 26] on button "Annuler" at bounding box center [1209, 30] width 73 height 30
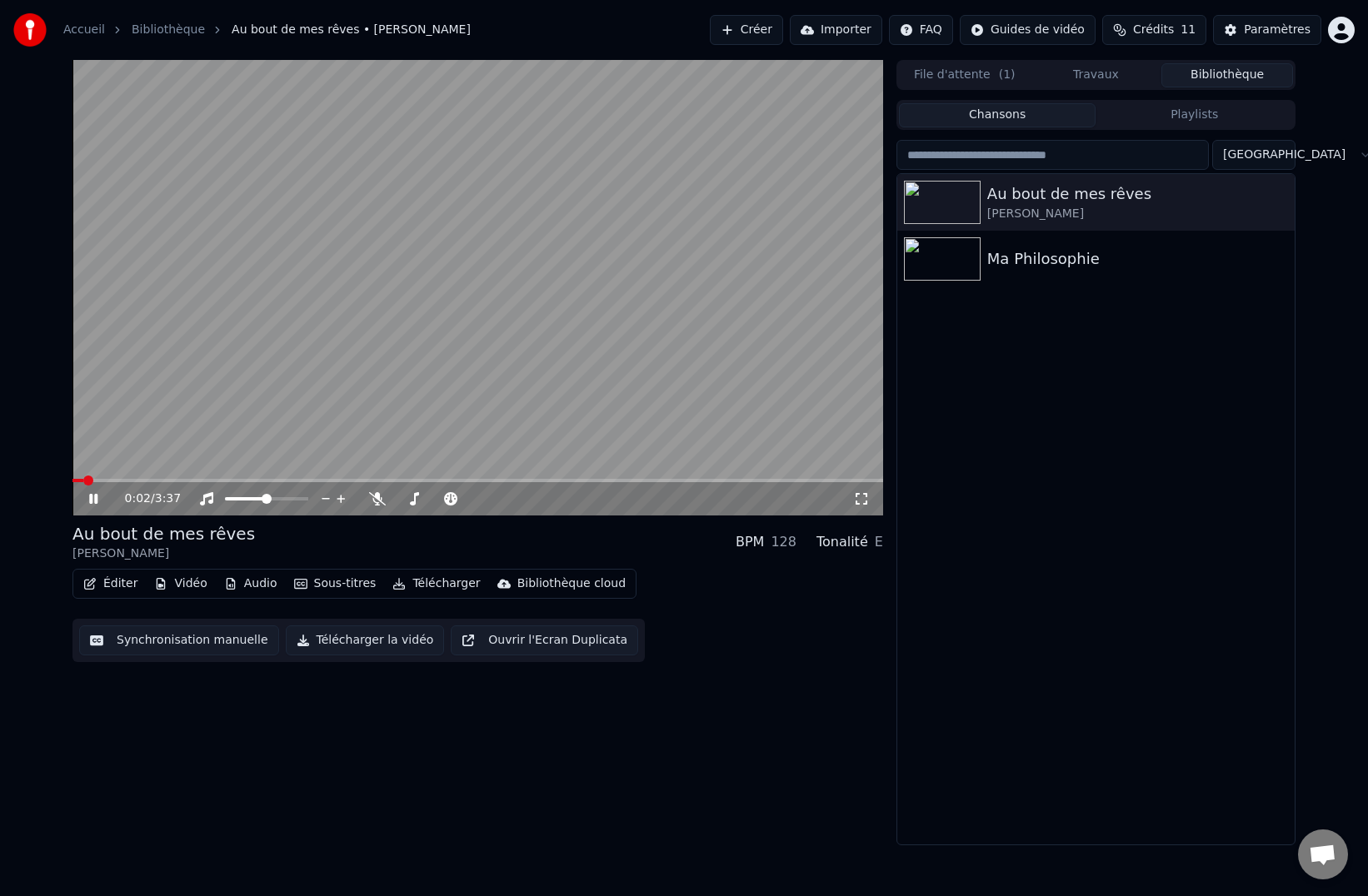
click at [96, 497] on icon at bounding box center [93, 498] width 8 height 10
